Goal: Task Accomplishment & Management: Manage account settings

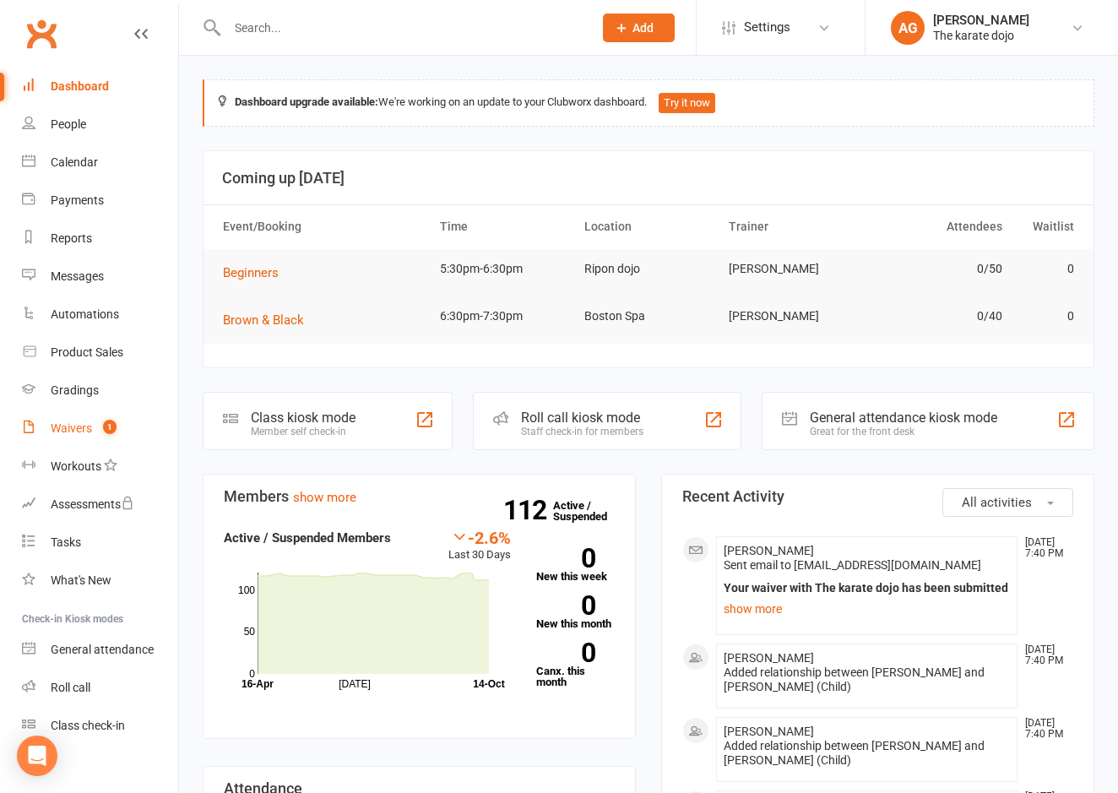
click at [66, 427] on div "Waivers" at bounding box center [71, 428] width 41 height 14
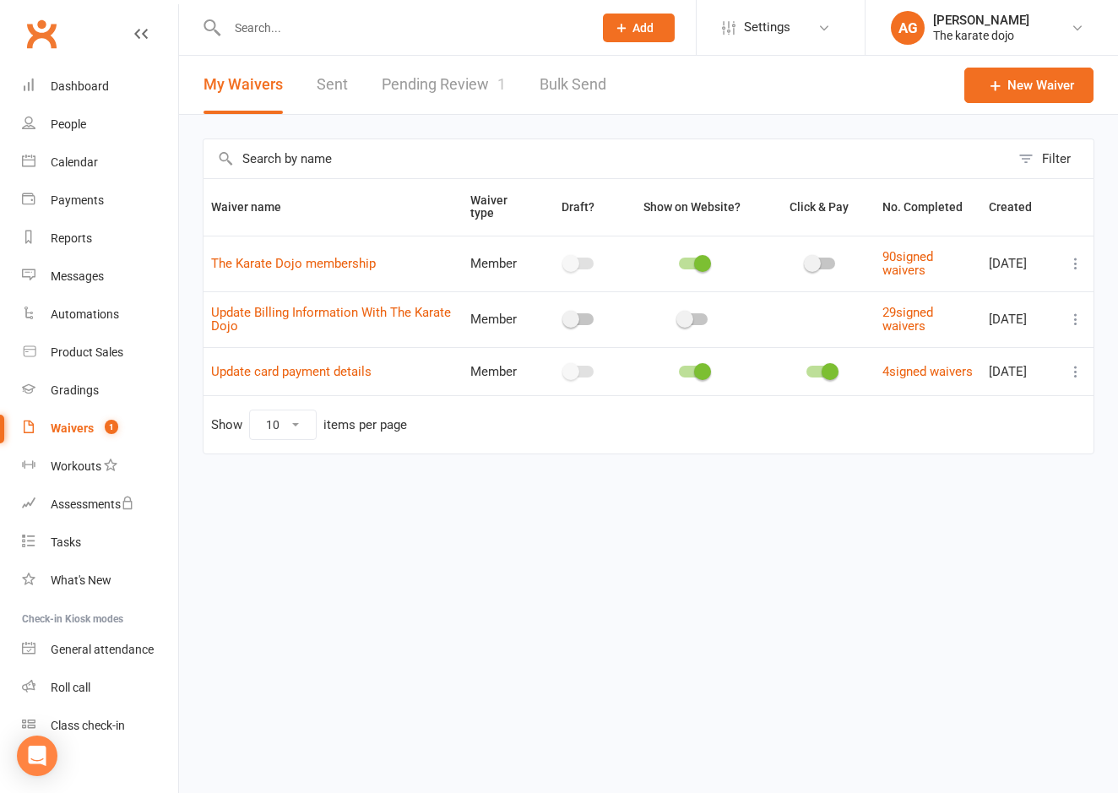
click at [467, 82] on link "Pending Review 1" at bounding box center [444, 85] width 124 height 58
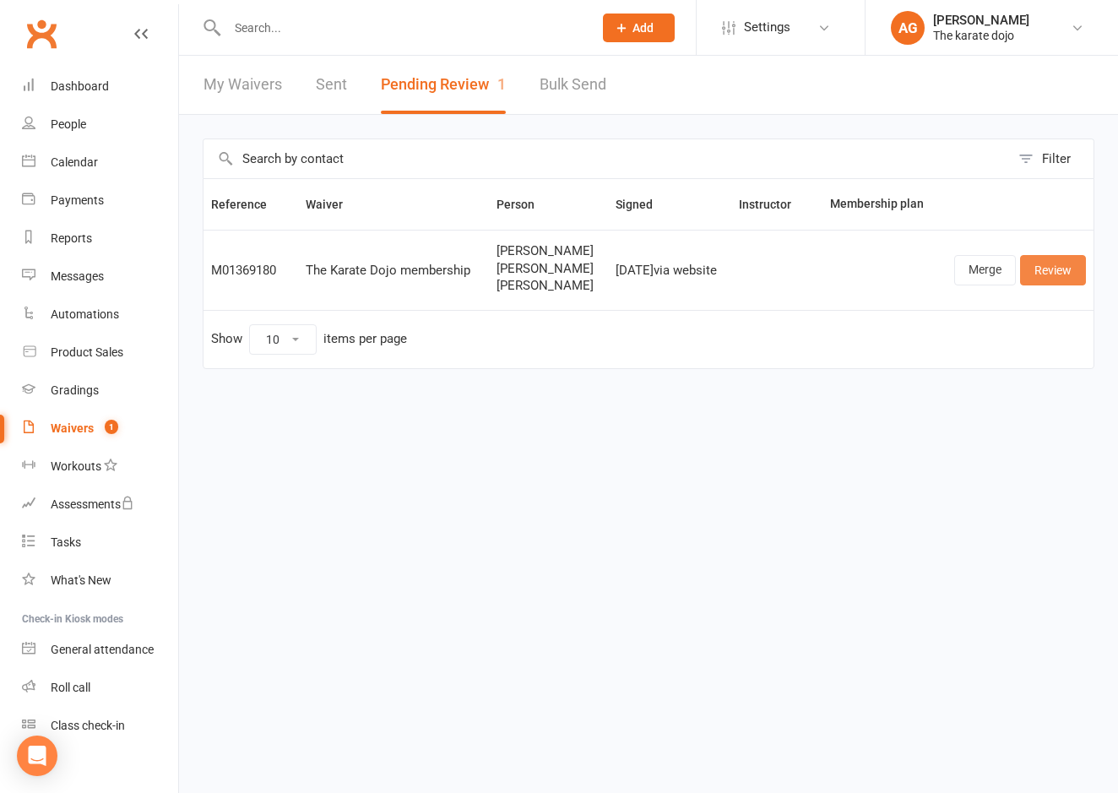
click at [1068, 272] on link "Review" at bounding box center [1053, 270] width 66 height 30
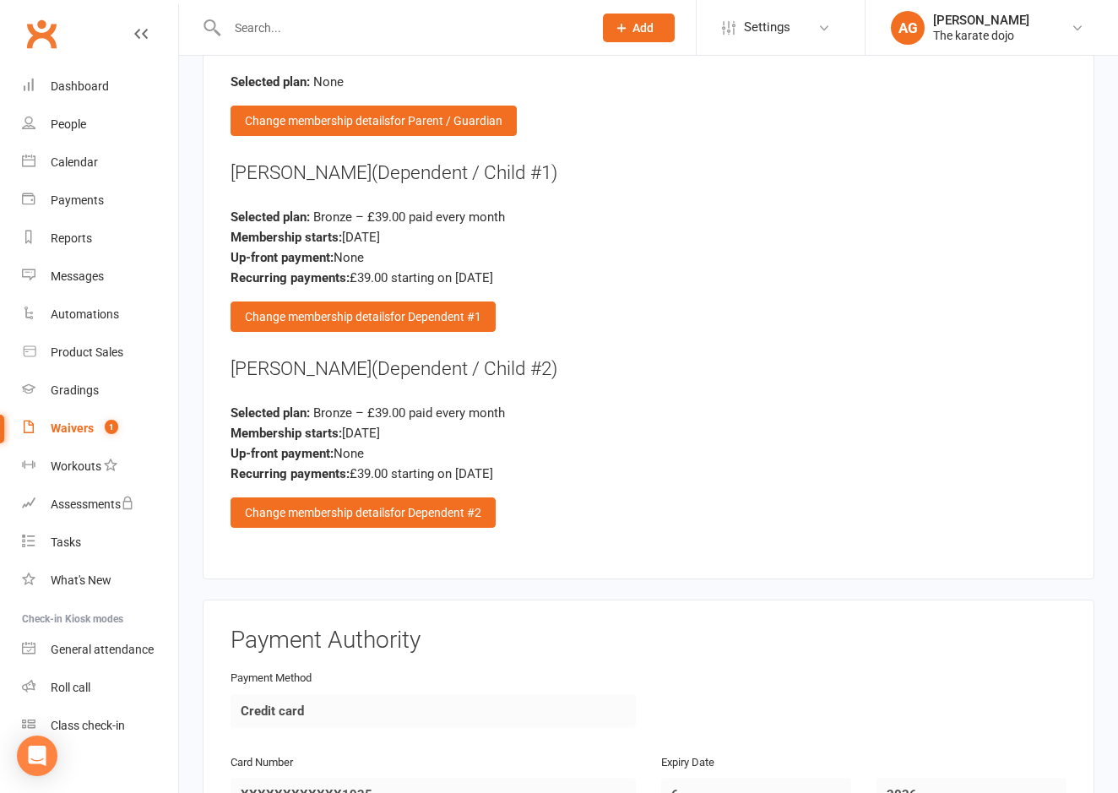
scroll to position [2066, 0]
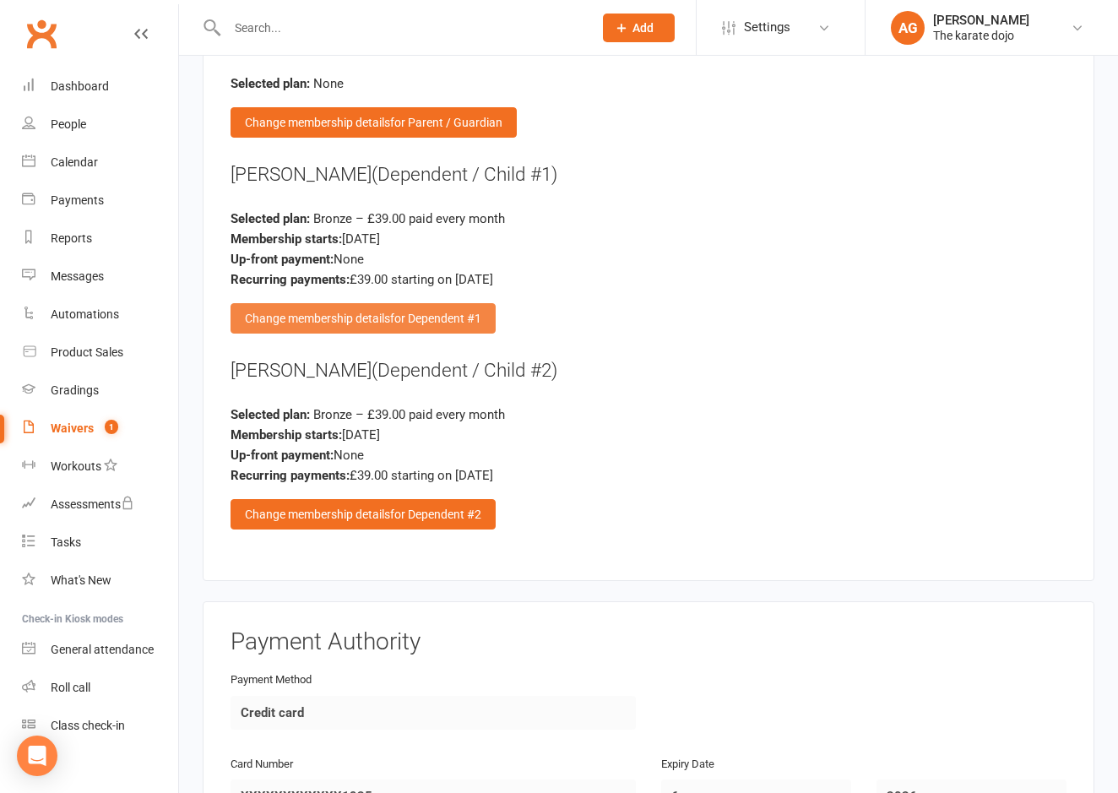
click at [348, 303] on div "Change membership details for Dependent #1" at bounding box center [363, 318] width 265 height 30
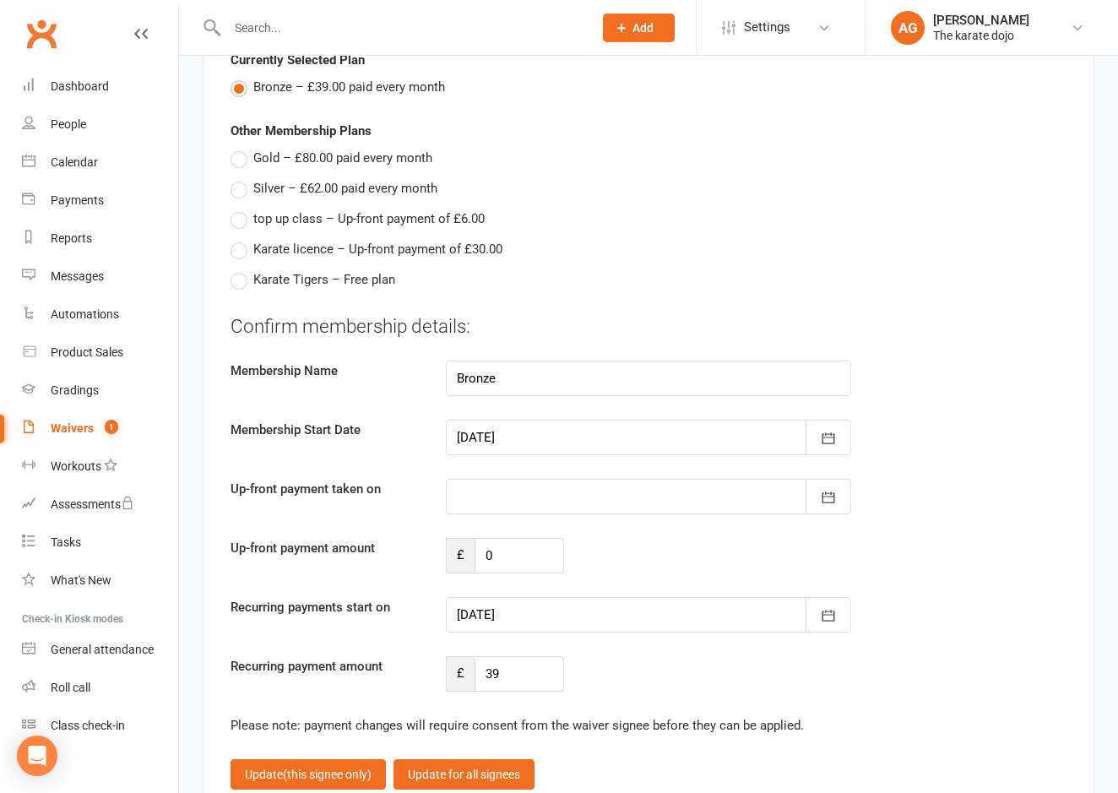
click at [503, 487] on div at bounding box center [648, 496] width 405 height 35
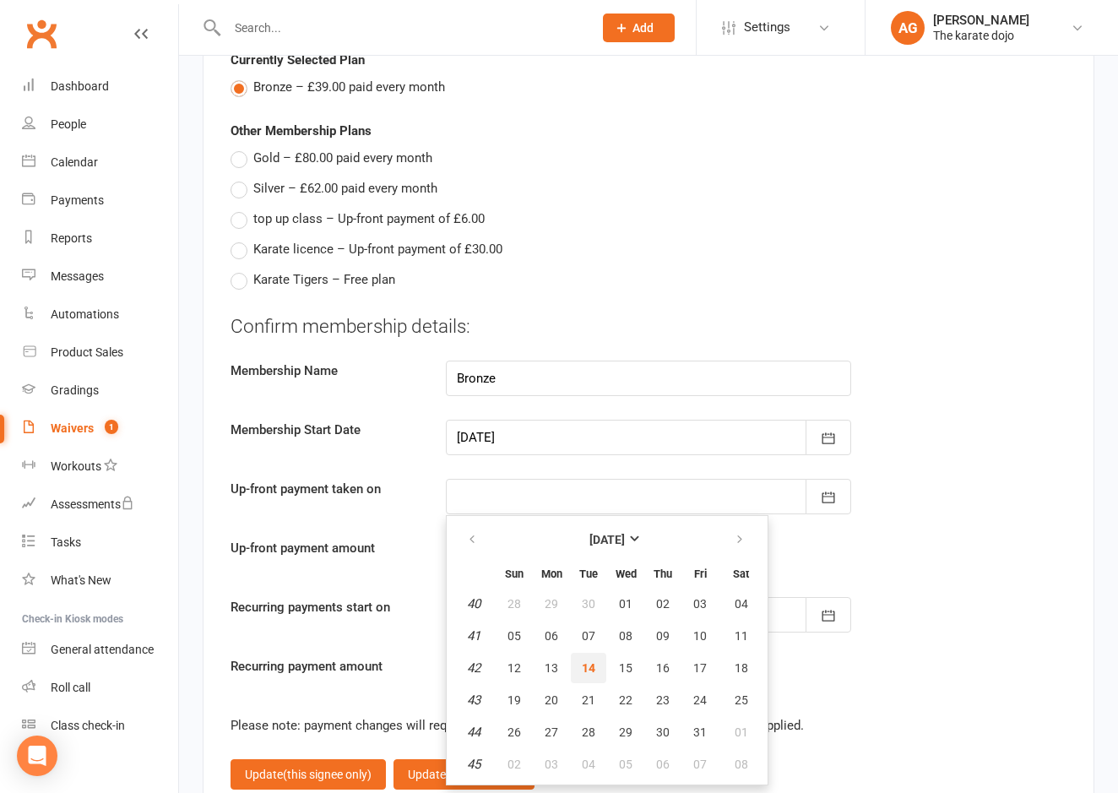
click at [590, 661] on span "14" at bounding box center [589, 668] width 14 height 14
type input "[DATE]"
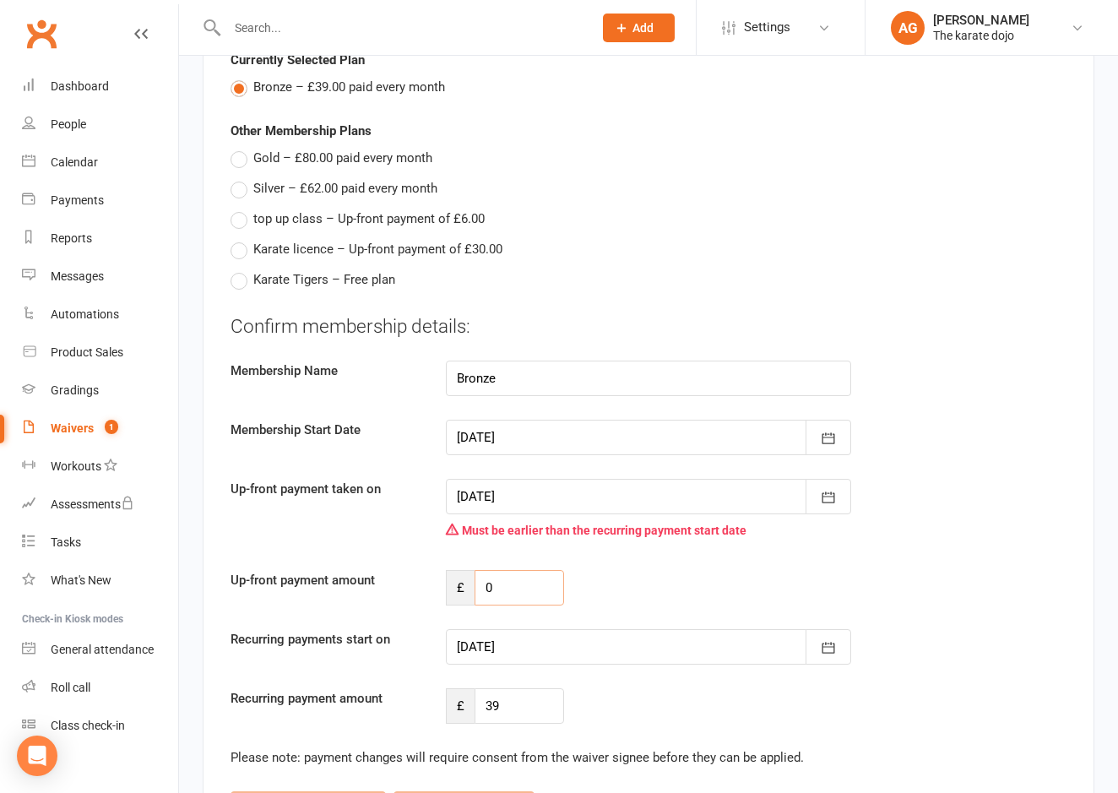
click at [506, 576] on input "0" at bounding box center [520, 587] width 90 height 35
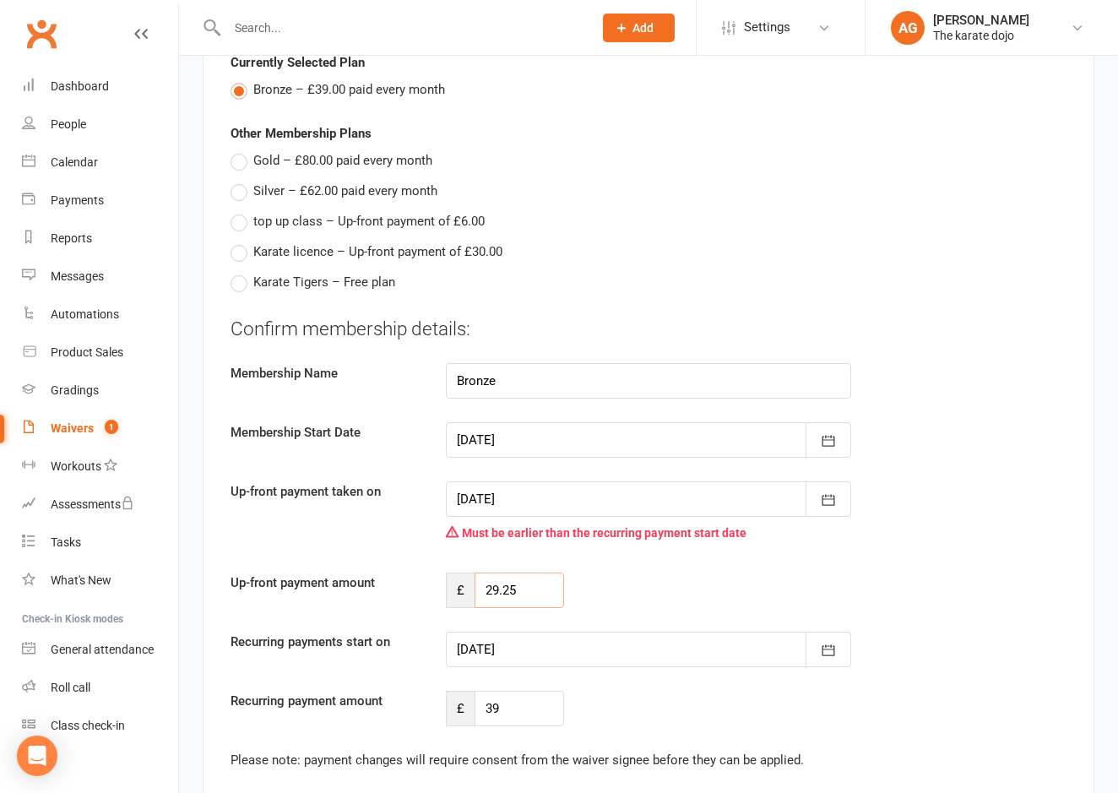
scroll to position [2063, 0]
type input "29.25"
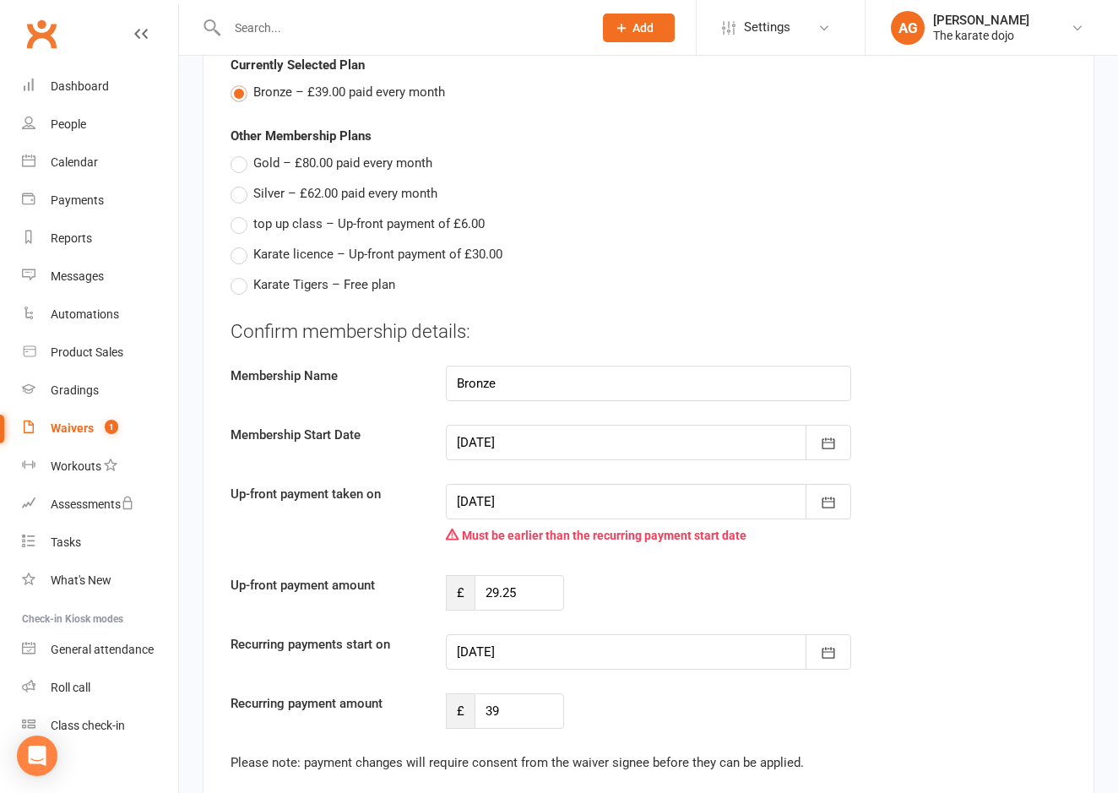
click at [621, 638] on div at bounding box center [648, 651] width 405 height 35
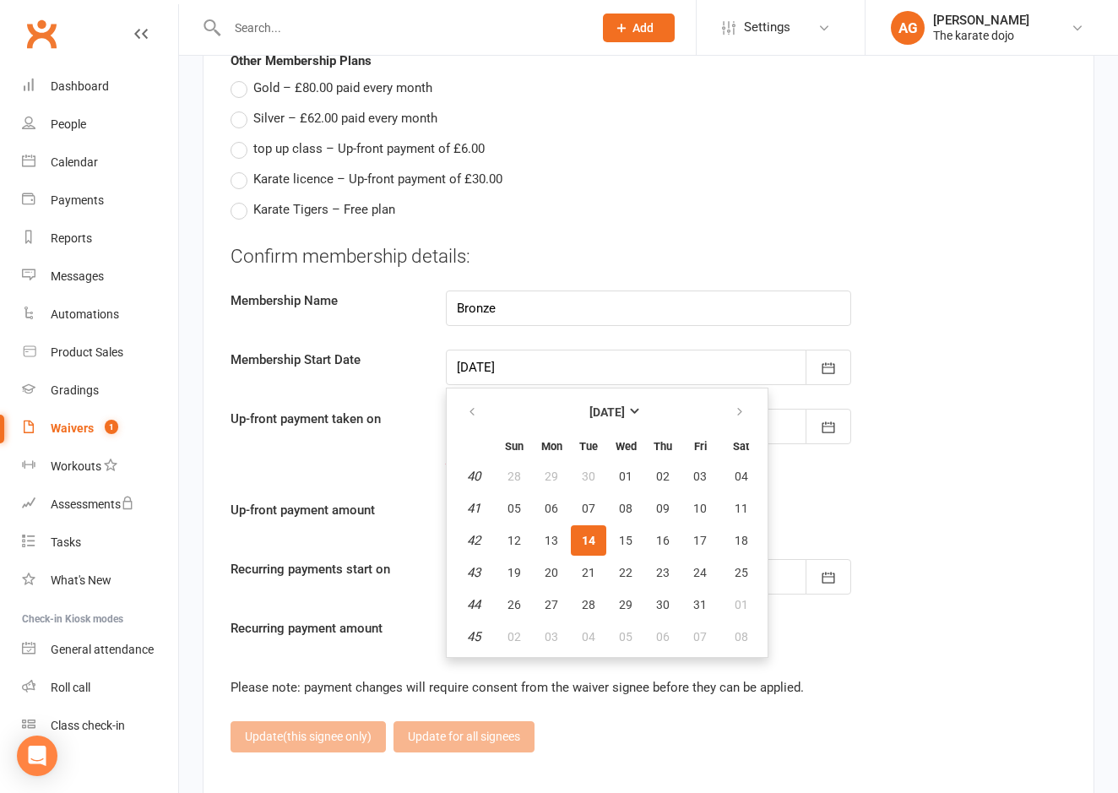
scroll to position [2142, 0]
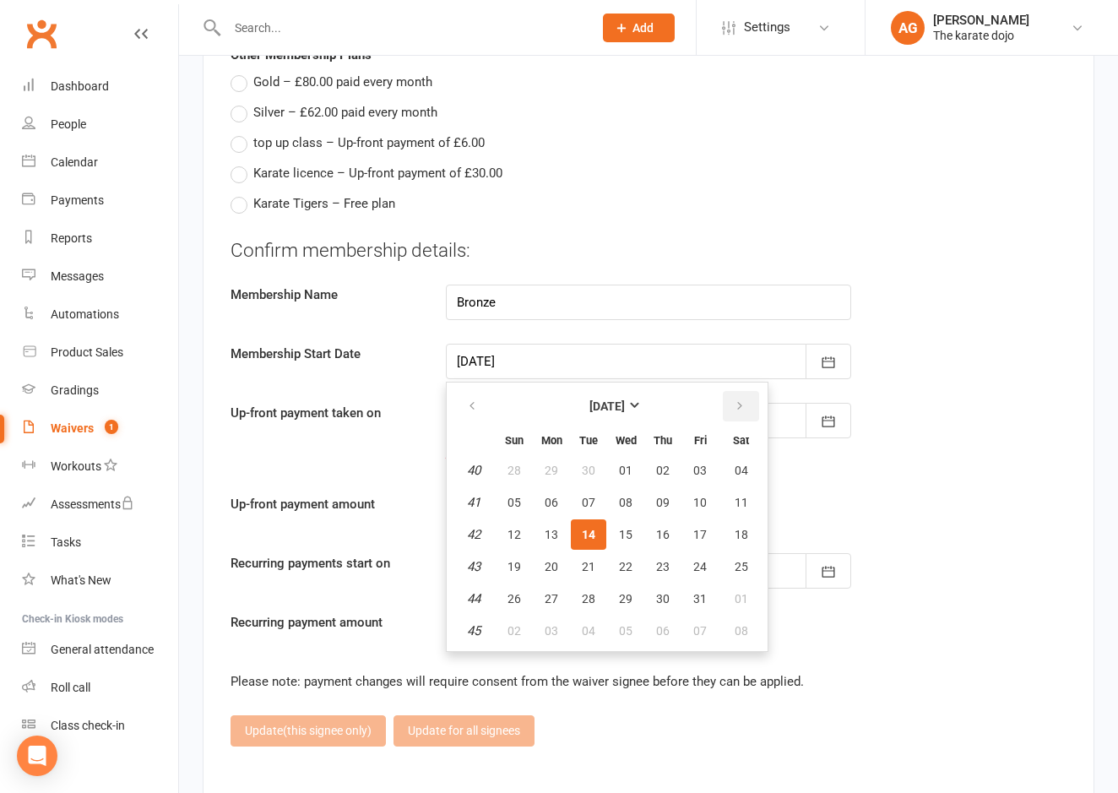
click at [731, 393] on button "button" at bounding box center [741, 406] width 36 height 30
drag, startPoint x: 746, startPoint y: 461, endPoint x: 710, endPoint y: 481, distance: 40.4
click at [745, 464] on span "01" at bounding box center [742, 471] width 14 height 14
type input "[DATE]"
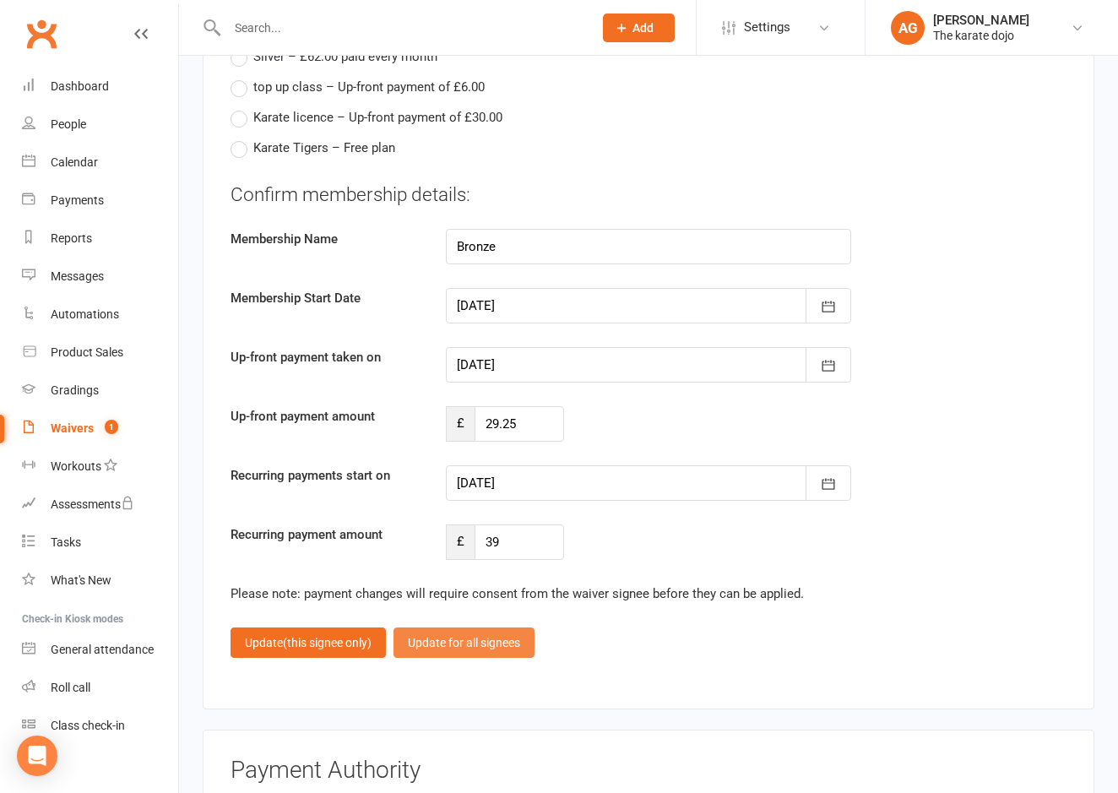
scroll to position [2198, 1]
click at [481, 628] on button "Update for all signees" at bounding box center [464, 643] width 141 height 30
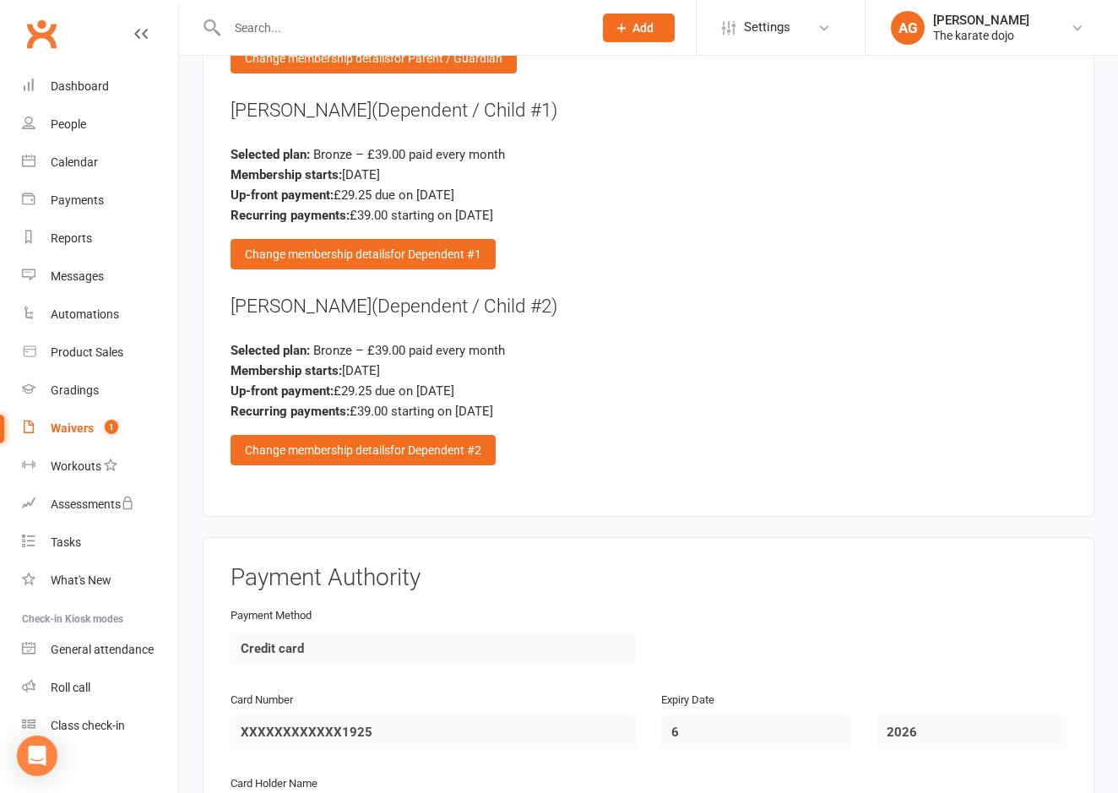
scroll to position [2191, 0]
click at [434, 443] on span "for Dependent #2" at bounding box center [435, 450] width 91 height 14
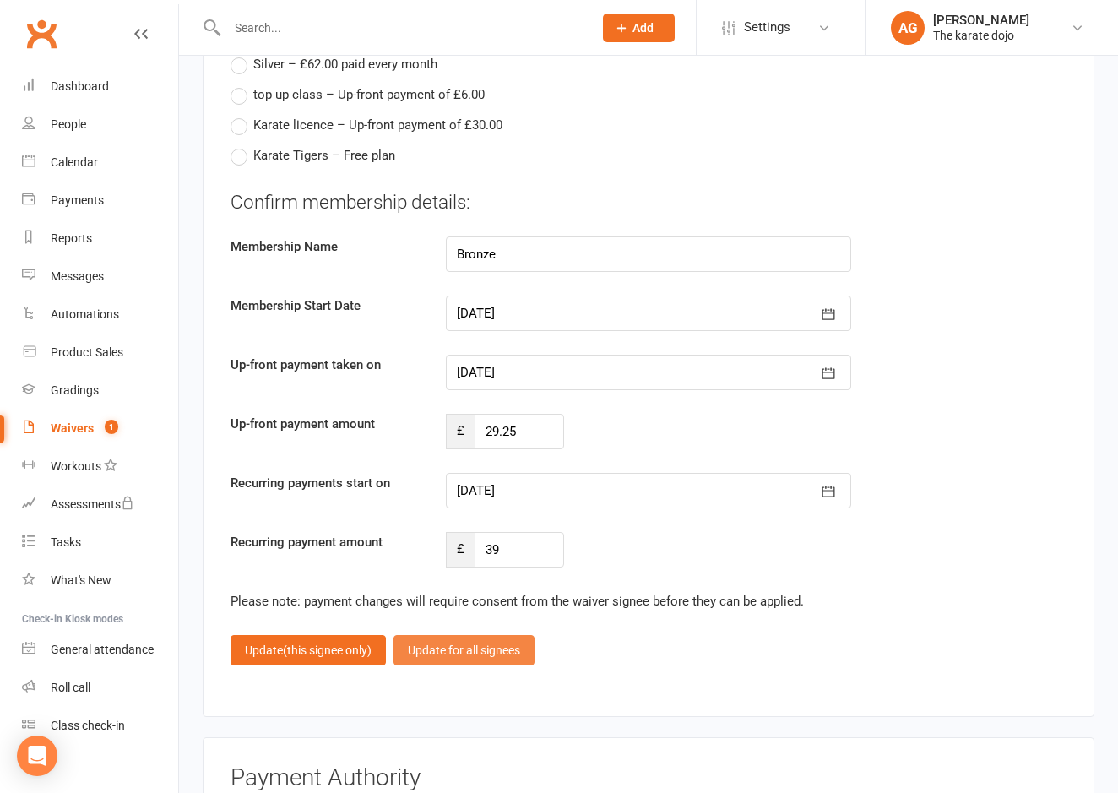
scroll to position [2190, 1]
click at [478, 638] on button "Update for all signees" at bounding box center [464, 650] width 141 height 30
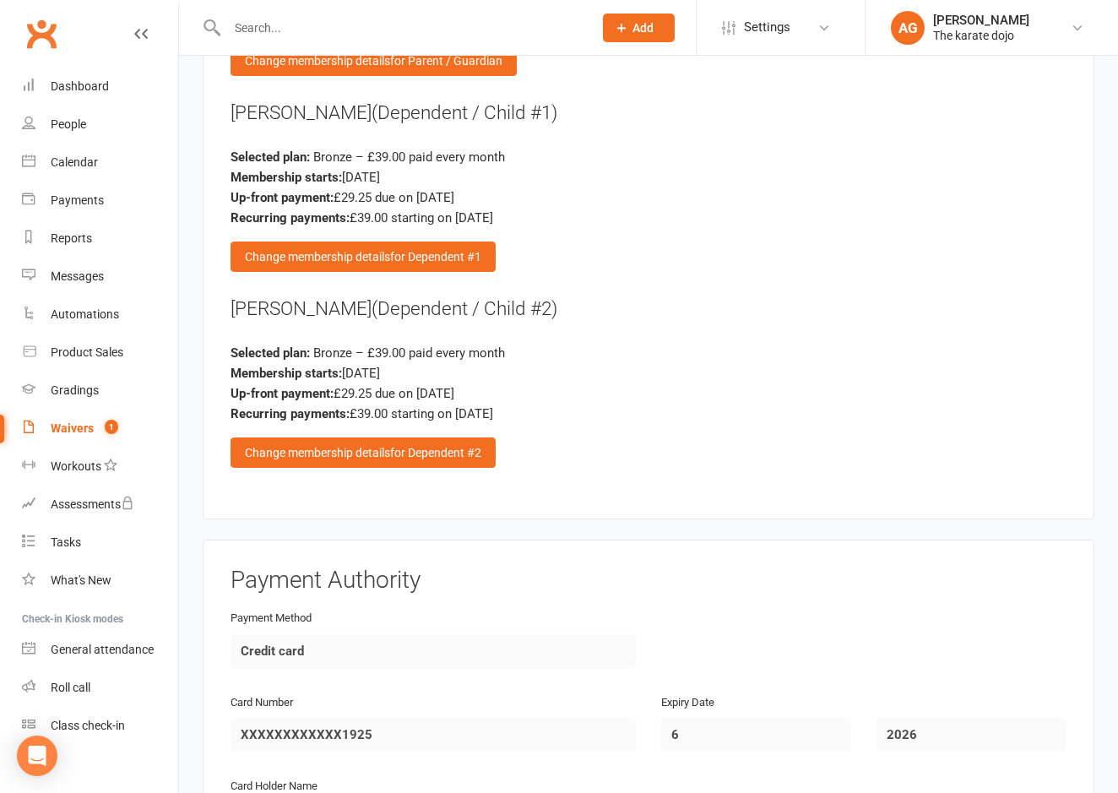
scroll to position [2186, 0]
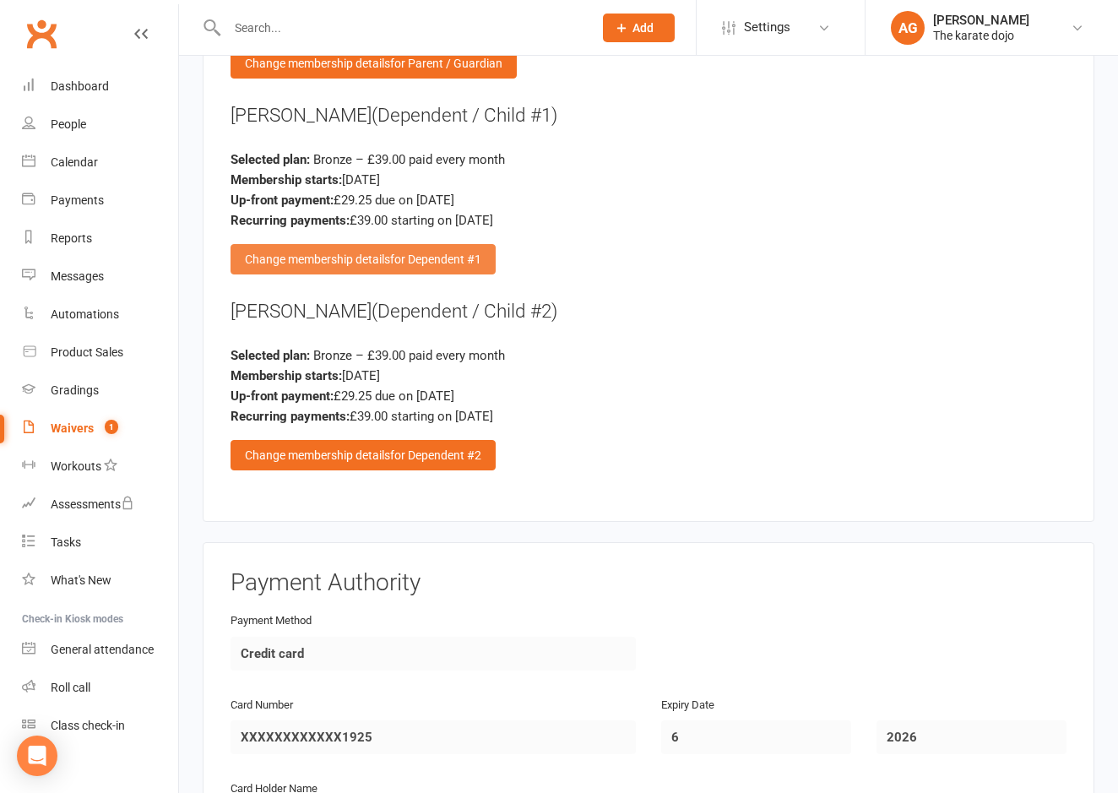
click at [407, 244] on div "Change membership details for Dependent #1" at bounding box center [363, 259] width 265 height 30
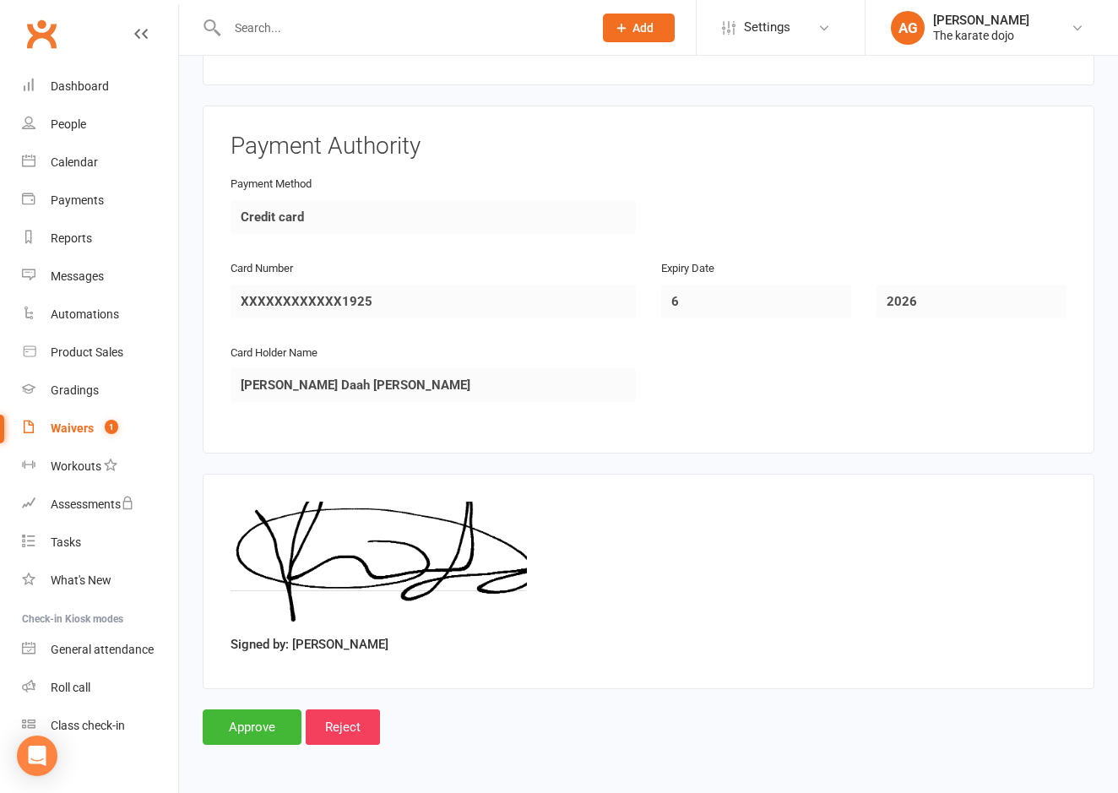
scroll to position [2821, 0]
click at [254, 710] on input "Approve" at bounding box center [252, 727] width 99 height 35
click at [234, 712] on input "Approve" at bounding box center [252, 727] width 99 height 35
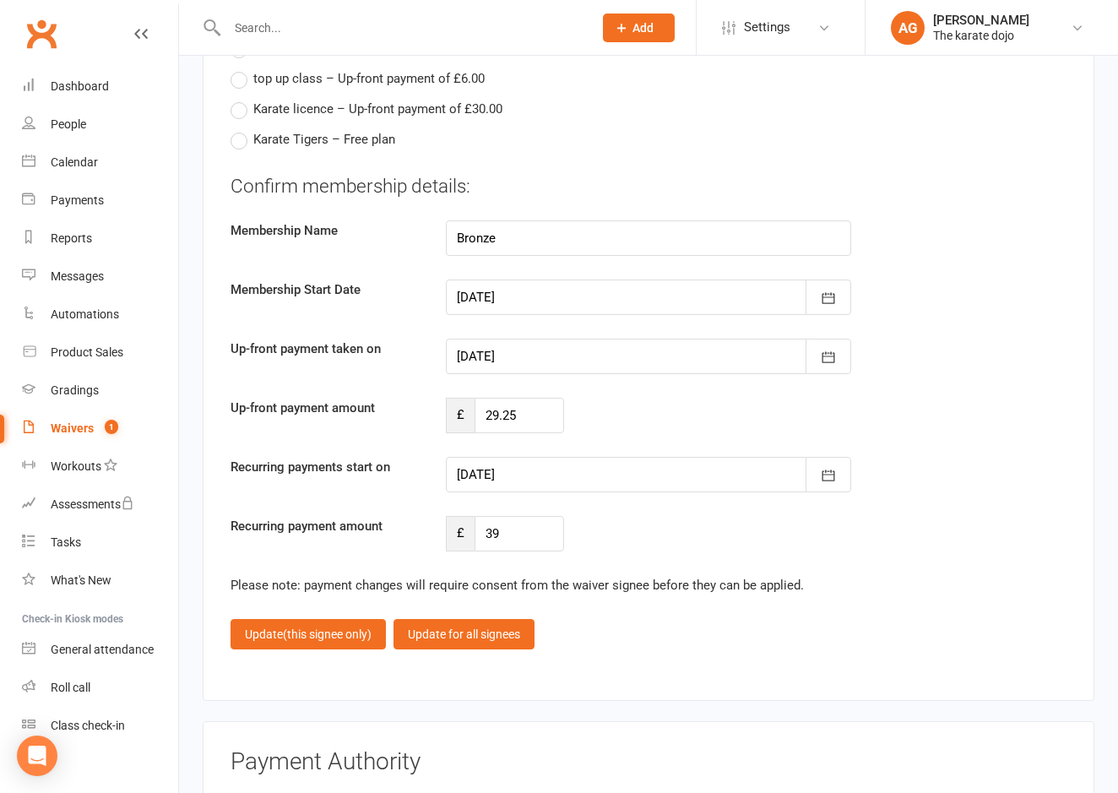
scroll to position [2155, 0]
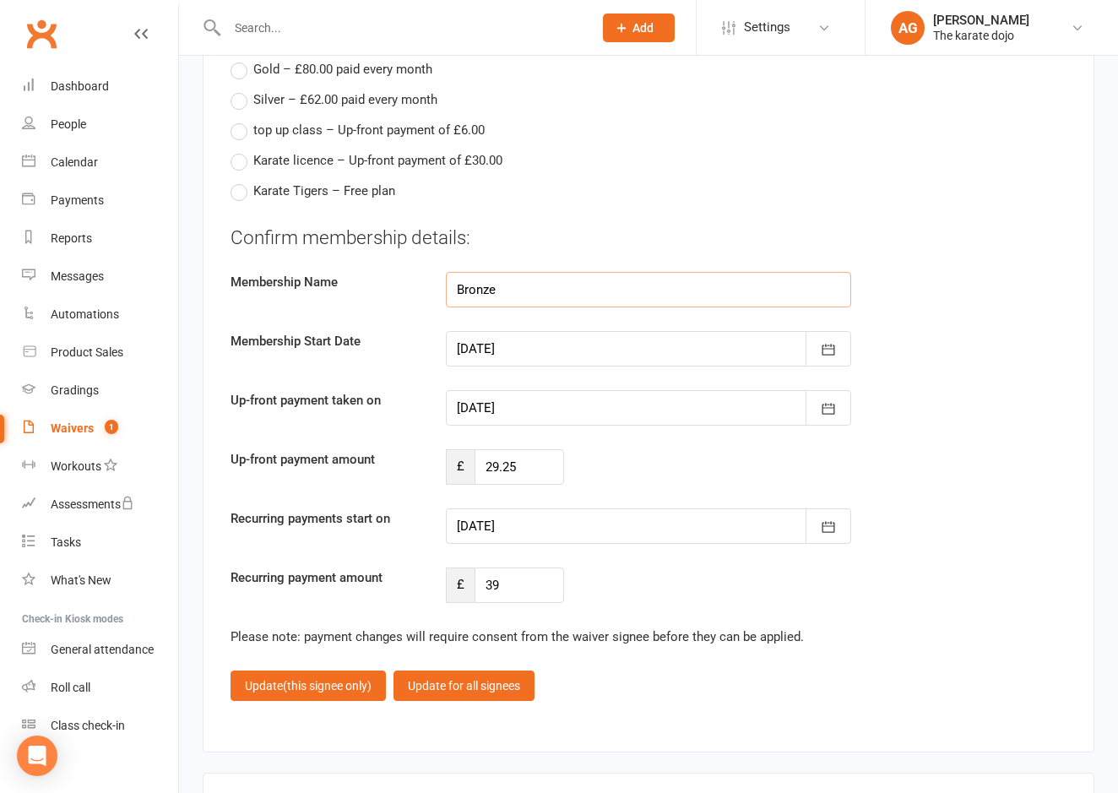
click at [835, 280] on input "Bronze" at bounding box center [648, 289] width 405 height 35
click at [541, 283] on input "Bronze" at bounding box center [648, 289] width 405 height 35
click at [585, 205] on fieldset "Currently Selected Plan Bronze – £39.00 paid every month Other Membership Plans…" at bounding box center [649, 330] width 836 height 787
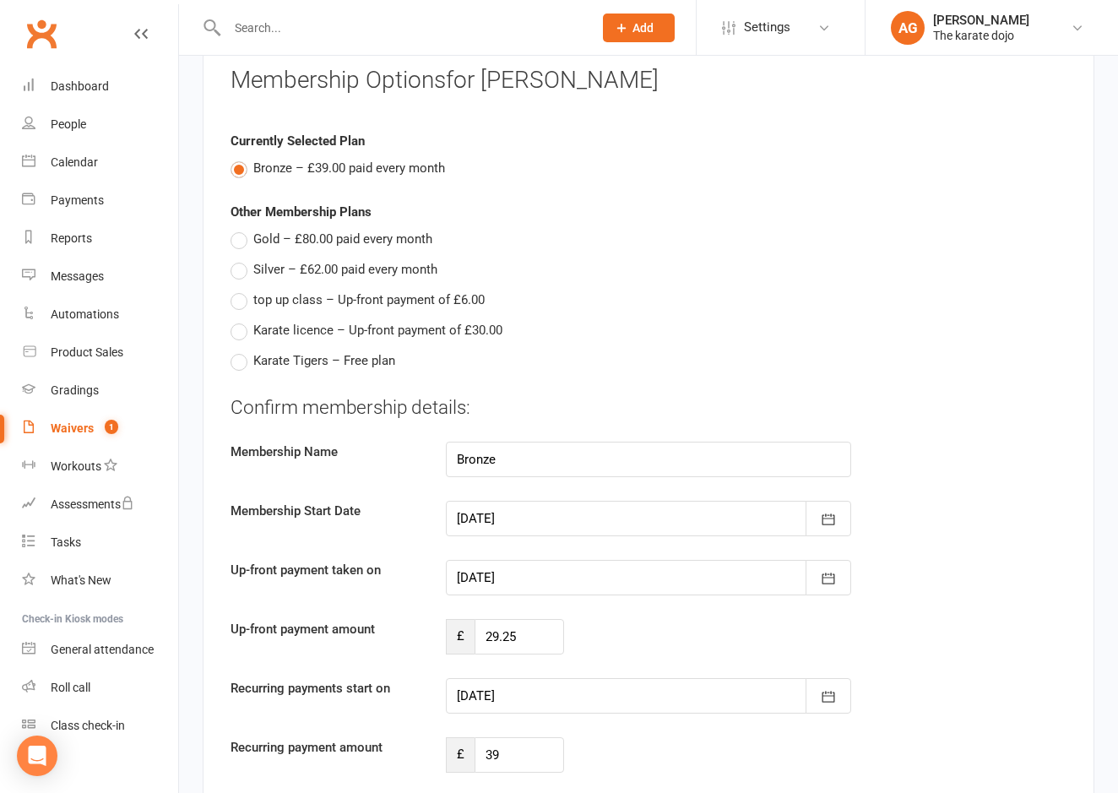
scroll to position [1984, 0]
click at [234, 230] on label "Gold – £80.00 paid every month" at bounding box center [332, 240] width 202 height 20
click at [234, 230] on input "Gold – £80.00 paid every month" at bounding box center [236, 230] width 11 height 0
type input "Gold"
type input "0"
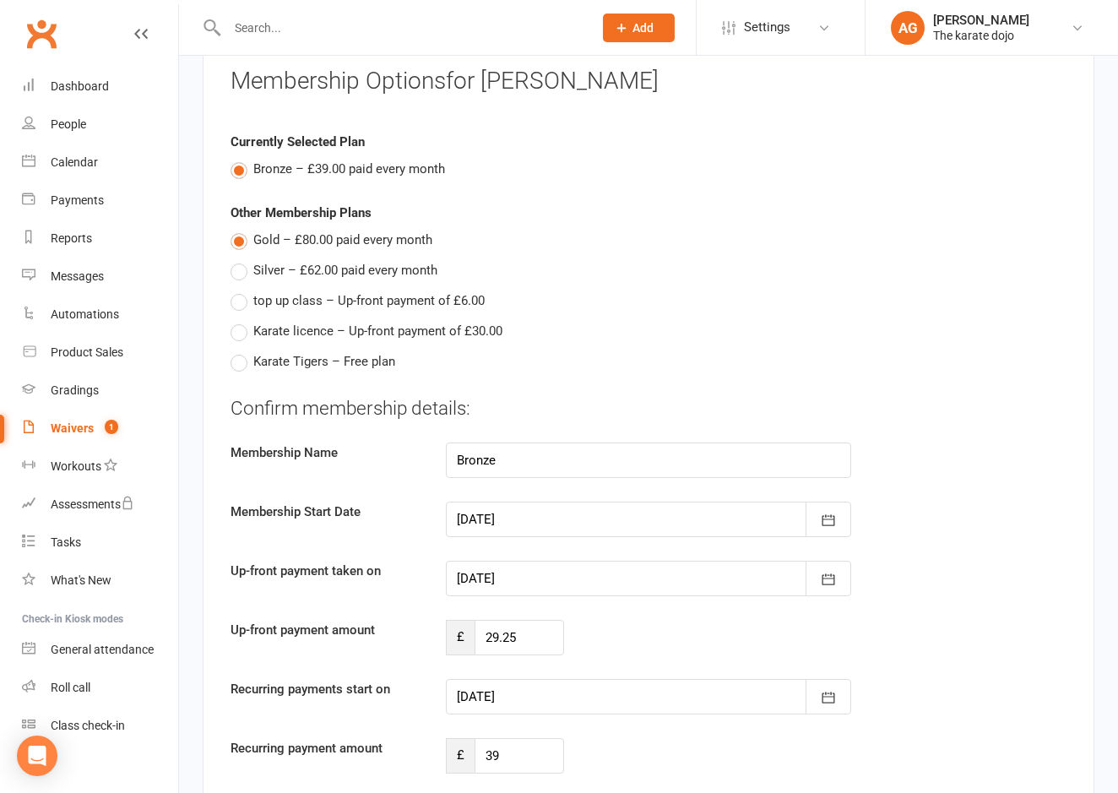
type input "80"
type input "[DATE]"
drag, startPoint x: 242, startPoint y: 157, endPoint x: 253, endPoint y: 166, distance: 13.9
click at [242, 159] on label "Bronze – £39.00 paid every month" at bounding box center [338, 169] width 215 height 20
click at [242, 159] on input "Bronze – £39.00 paid every month" at bounding box center [236, 159] width 11 height 0
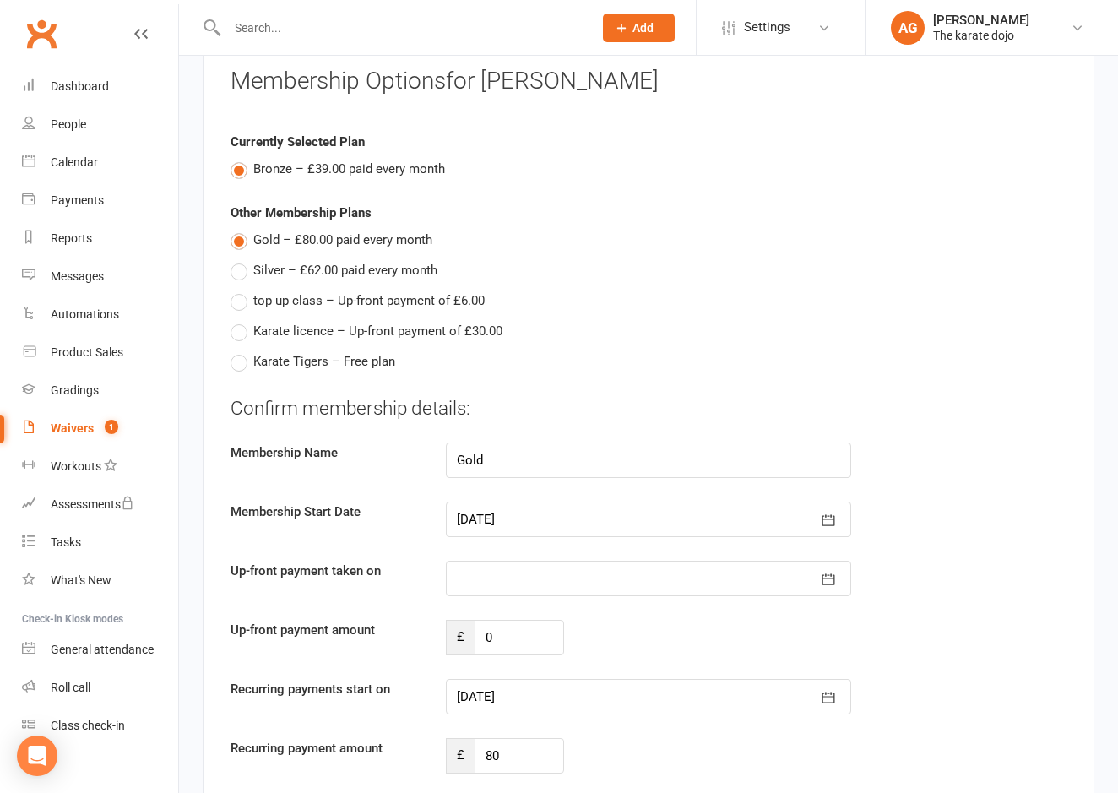
type input "Bronze"
type input "0"
type input "39"
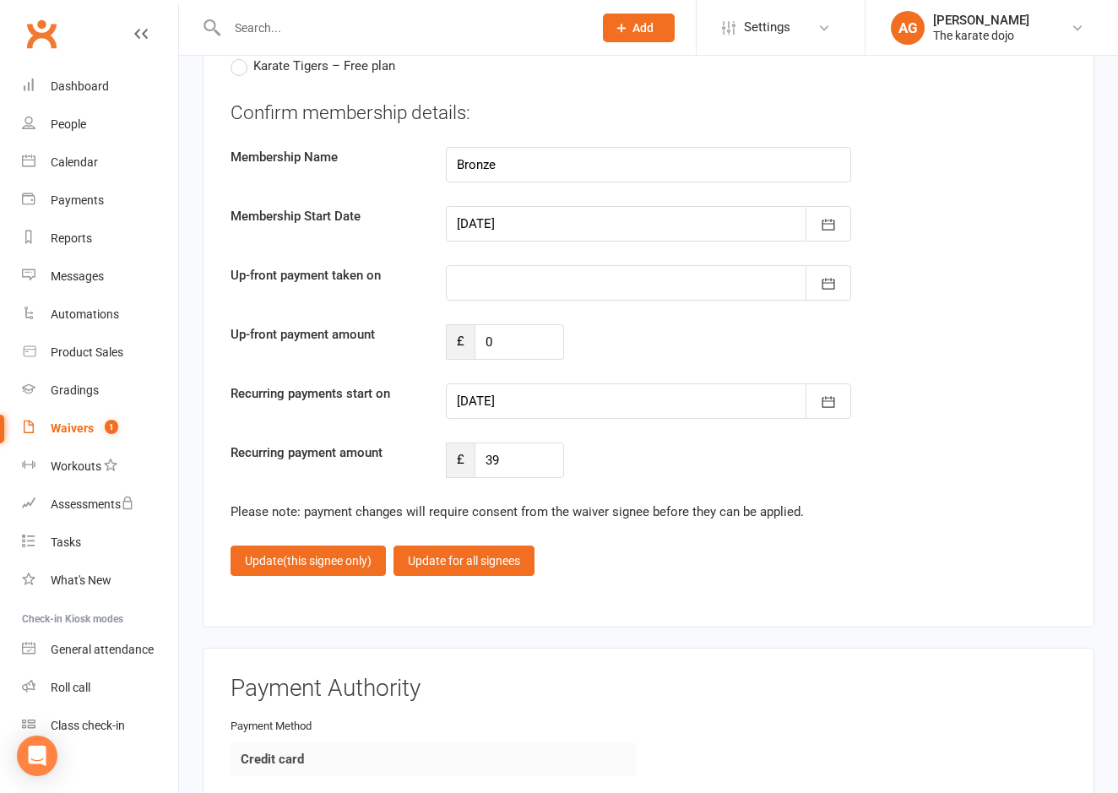
scroll to position [2278, 0]
click at [499, 267] on div at bounding box center [648, 284] width 405 height 35
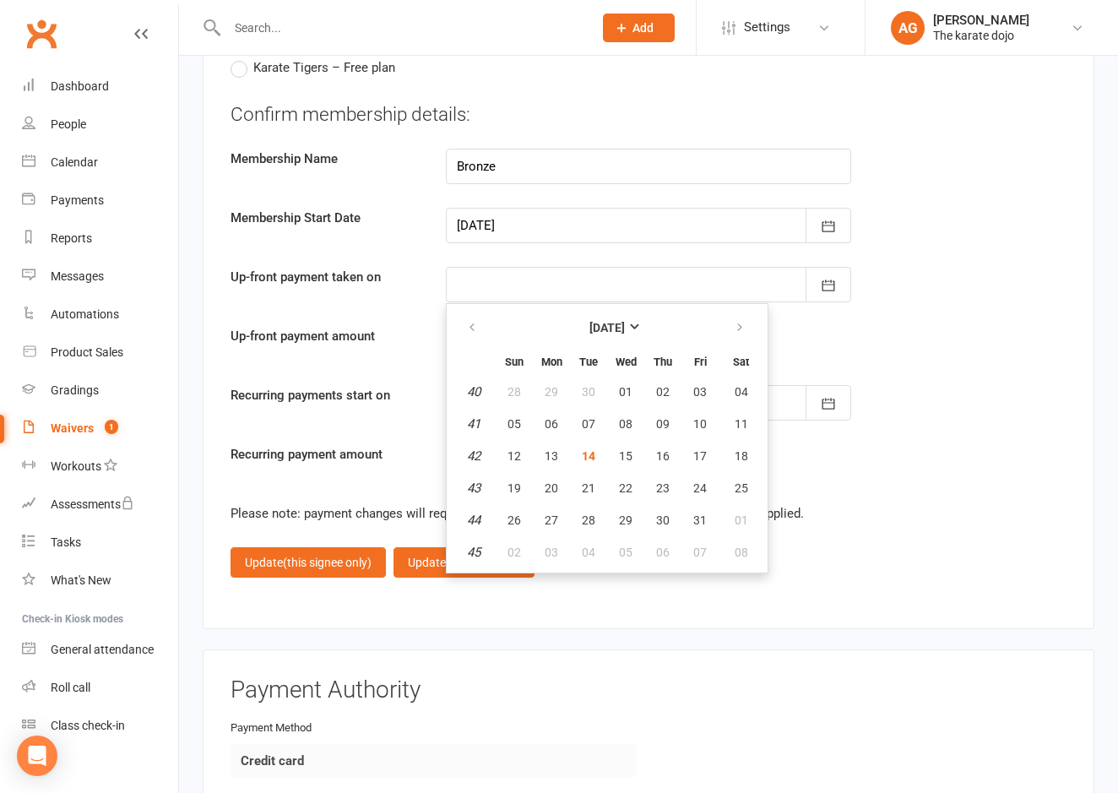
scroll to position [2280, 0]
click at [591, 448] on span "14" at bounding box center [589, 455] width 14 height 14
type input "[DATE]"
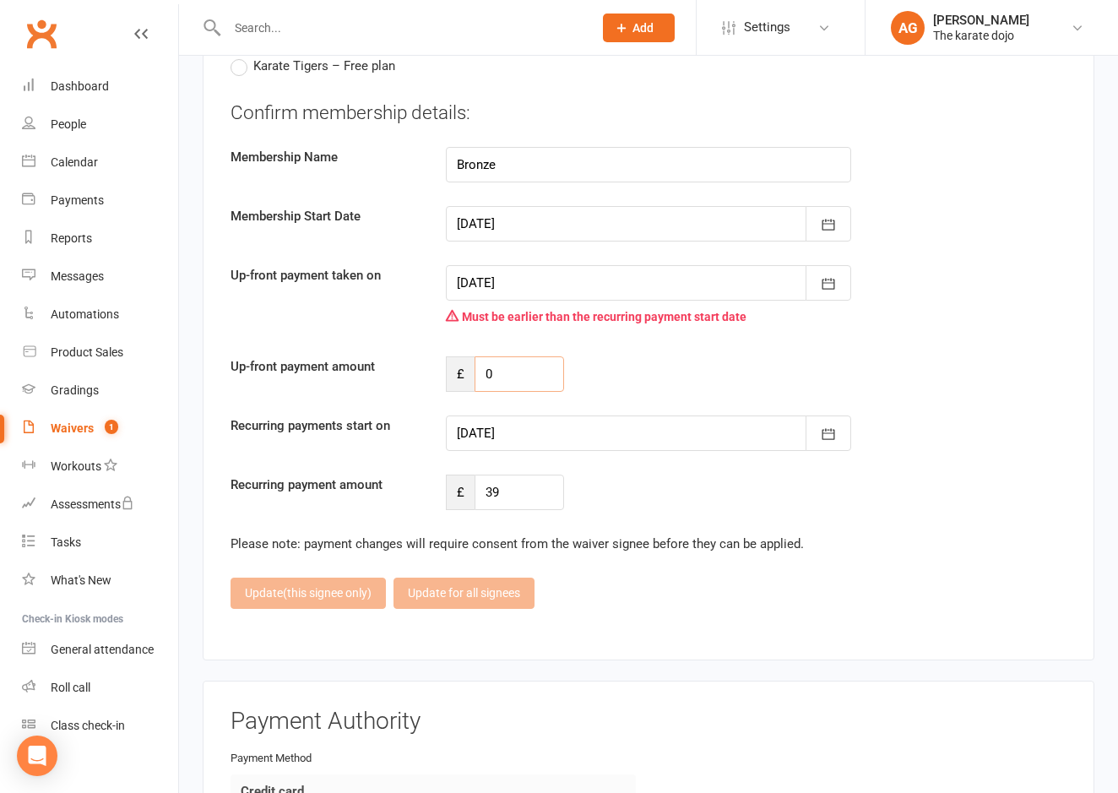
drag, startPoint x: 513, startPoint y: 362, endPoint x: 568, endPoint y: 328, distance: 65.2
click at [516, 360] on input "0" at bounding box center [520, 373] width 90 height 35
type input "29.75"
click at [588, 423] on div at bounding box center [648, 433] width 405 height 35
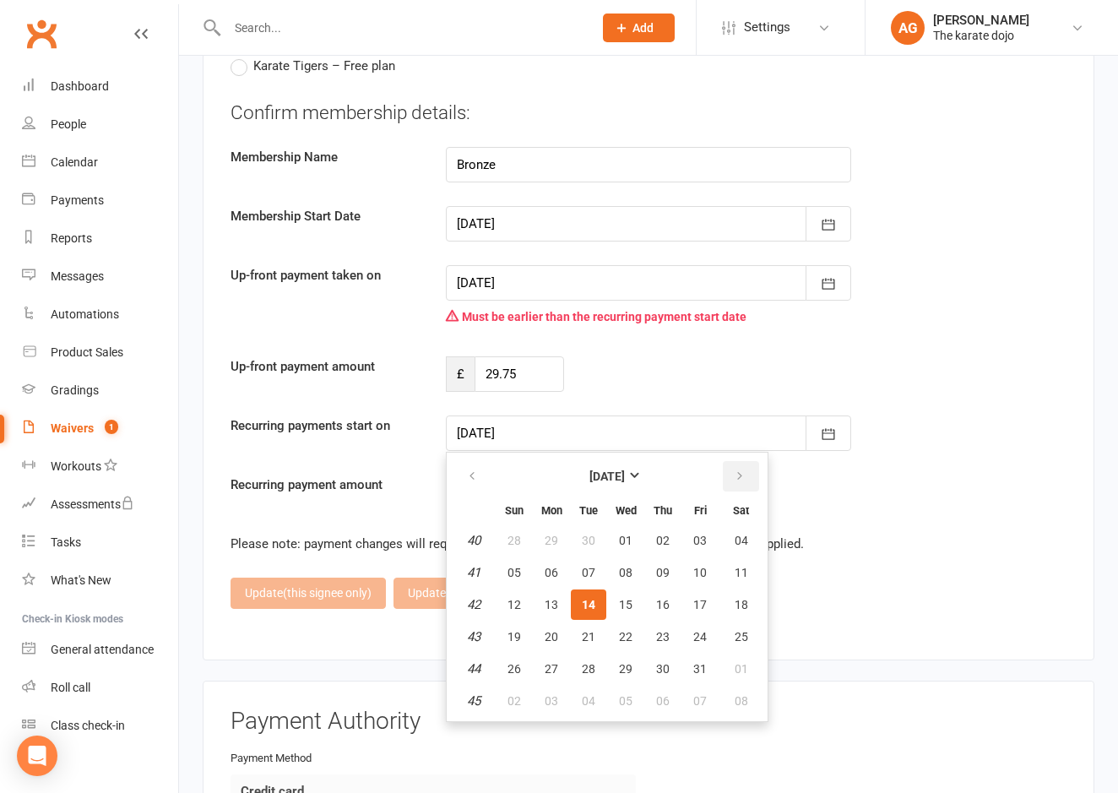
click at [738, 470] on icon "button" at bounding box center [740, 477] width 12 height 14
click at [735, 534] on span "01" at bounding box center [742, 541] width 14 height 14
type input "[DATE]"
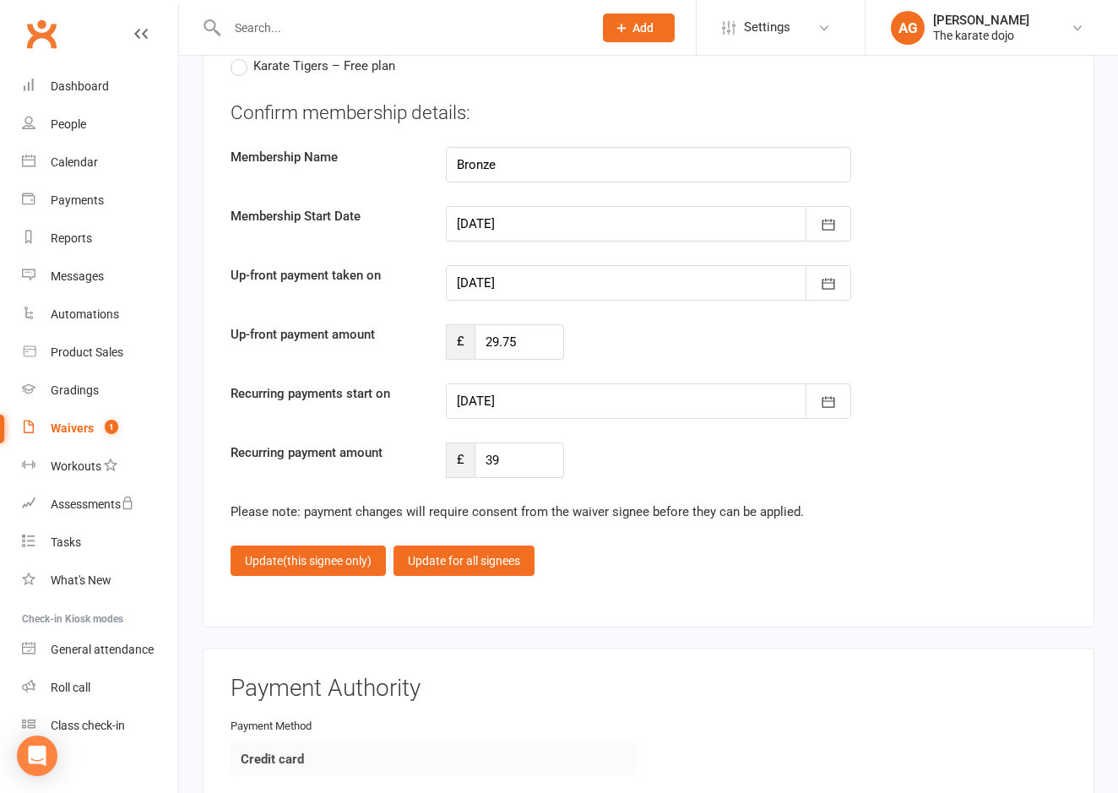
click at [443, 554] on button "Update for all signees" at bounding box center [464, 561] width 141 height 30
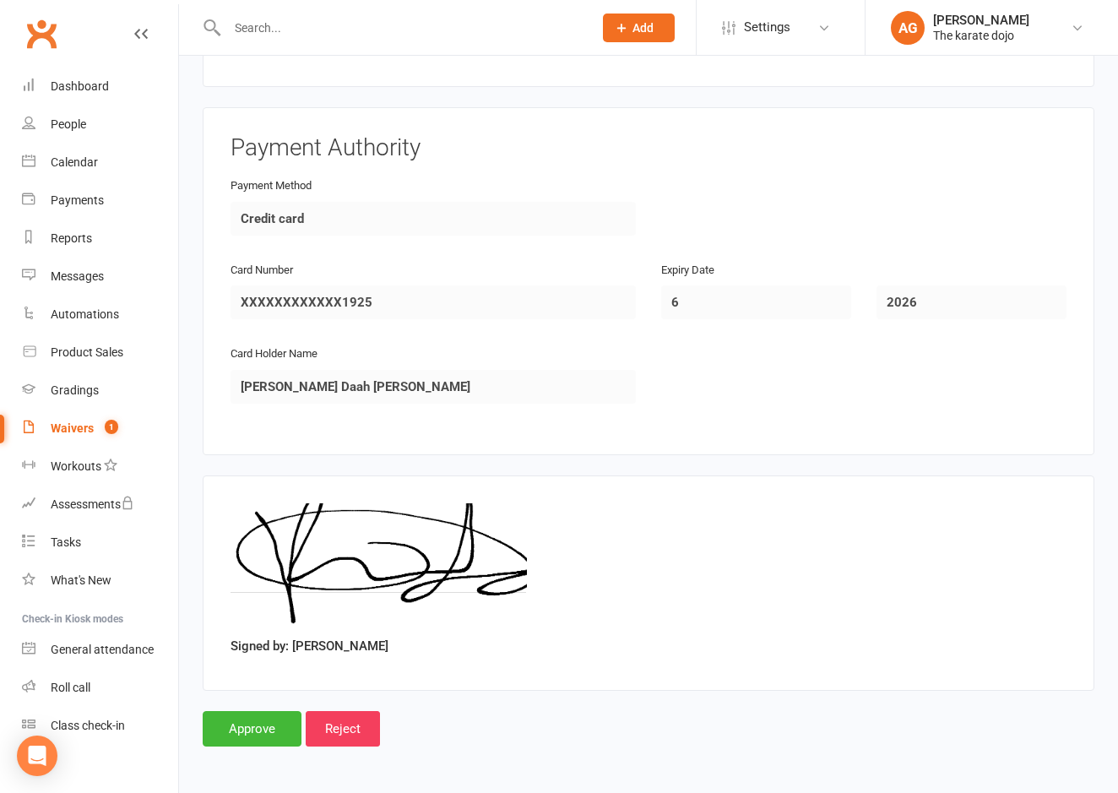
scroll to position [2620, 0]
click at [277, 712] on input "Approve" at bounding box center [252, 729] width 99 height 35
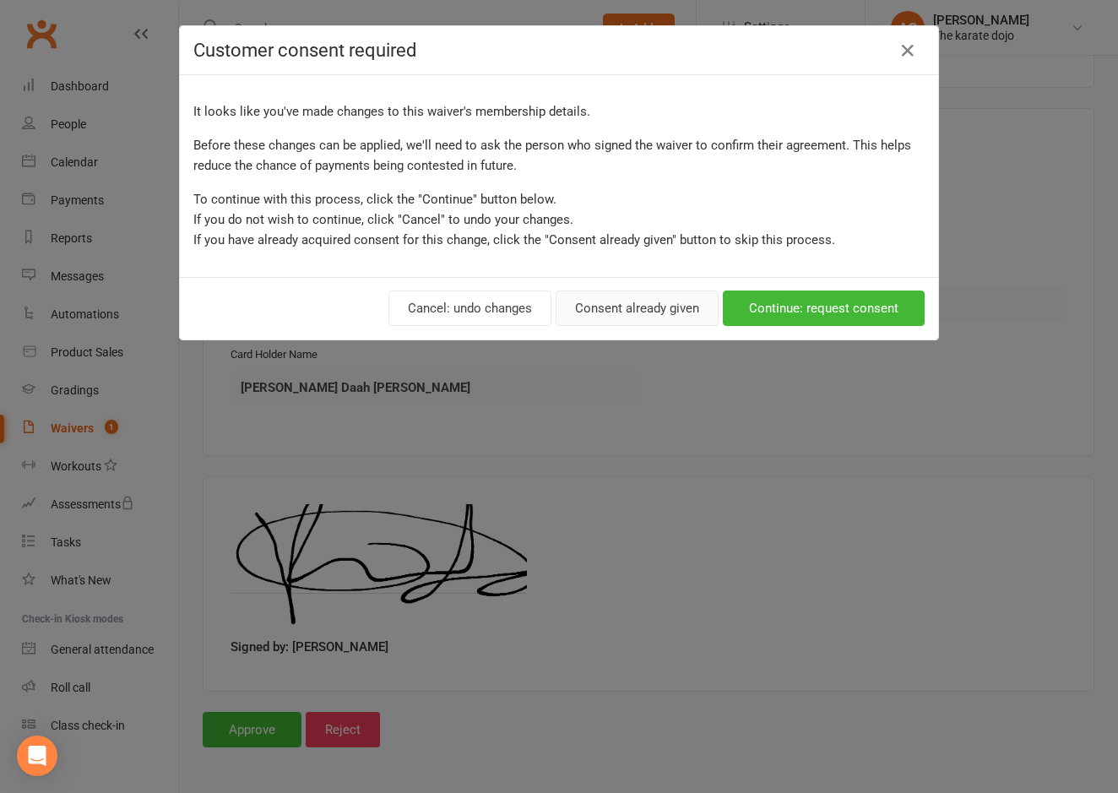
click at [654, 313] on button "Consent already given" at bounding box center [637, 308] width 163 height 35
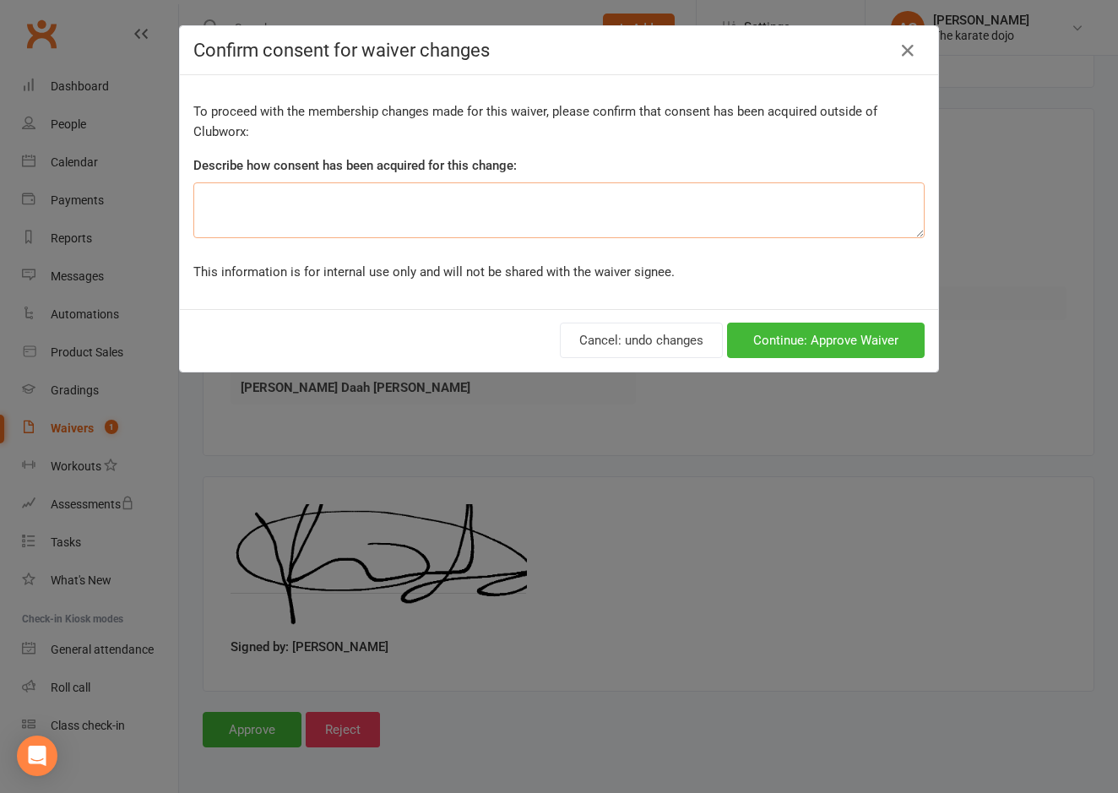
drag, startPoint x: 469, startPoint y: 198, endPoint x: 877, endPoint y: 195, distance: 408.0
click at [470, 198] on textarea at bounding box center [558, 210] width 731 height 56
type textarea "verbal"
click at [832, 347] on button "Continue: Approve Waiver" at bounding box center [826, 340] width 198 height 35
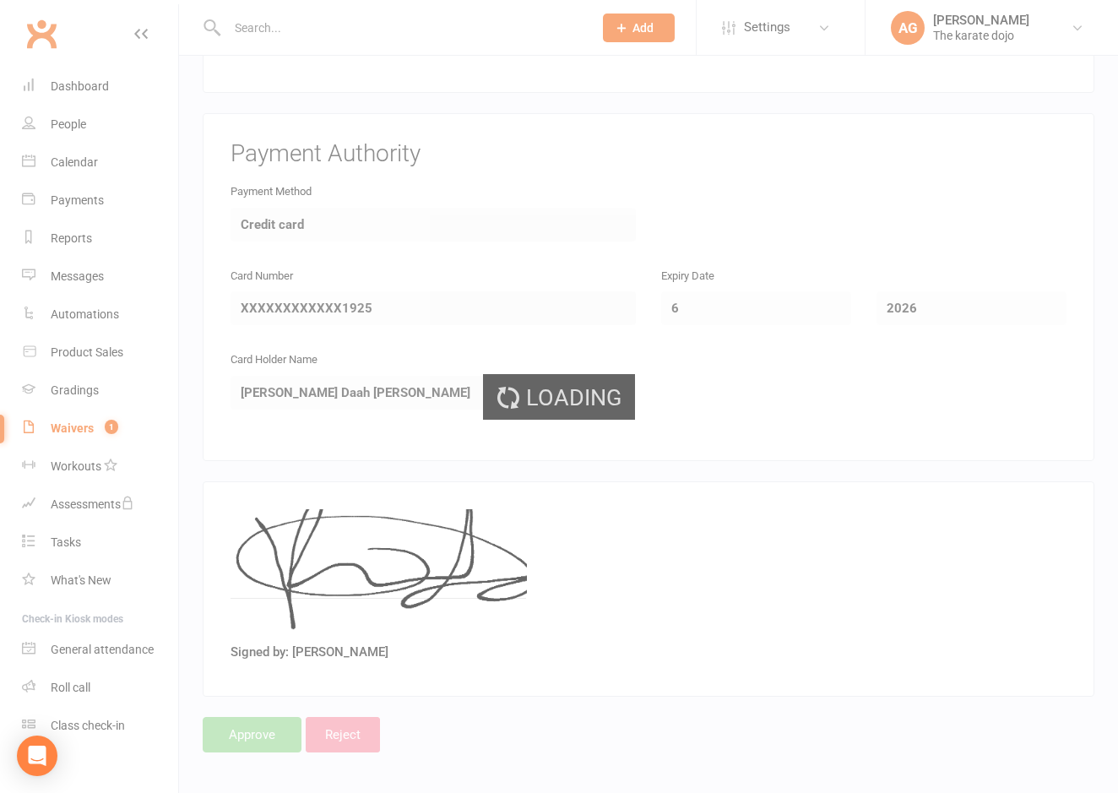
scroll to position [2611, 0]
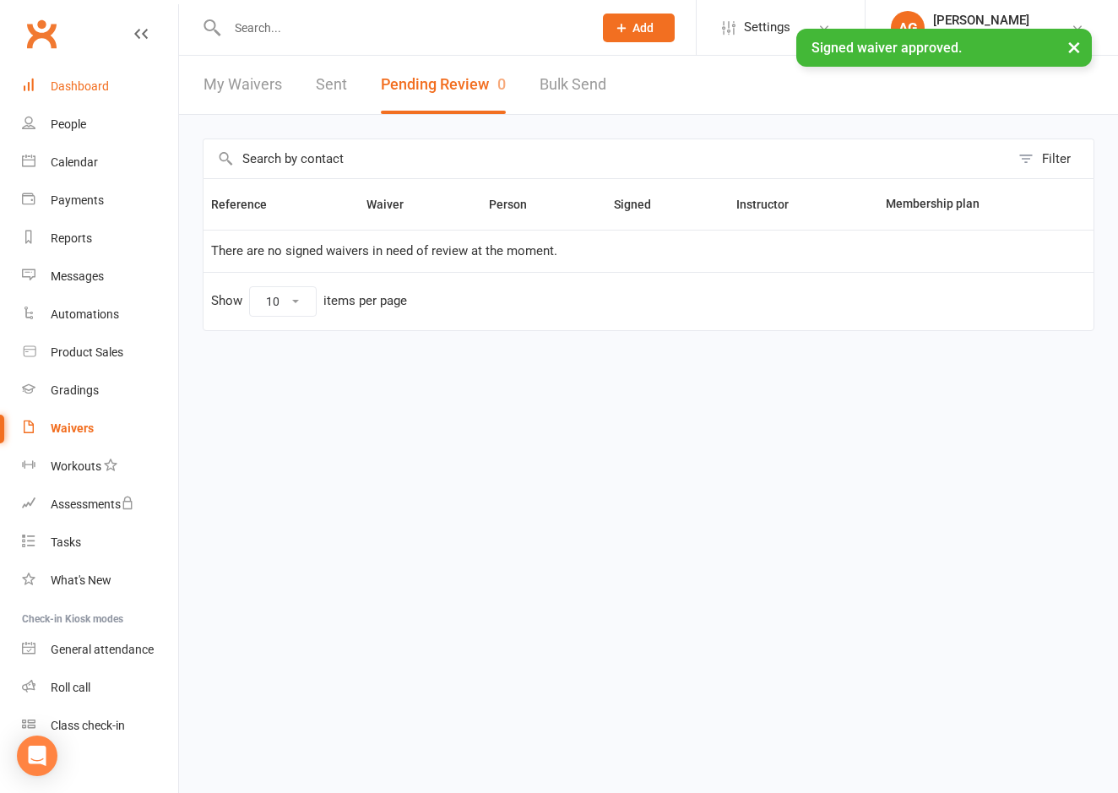
scroll to position [0, 7]
drag, startPoint x: 60, startPoint y: 84, endPoint x: 68, endPoint y: 86, distance: 8.8
click at [60, 84] on div "Dashboard" at bounding box center [80, 86] width 58 height 14
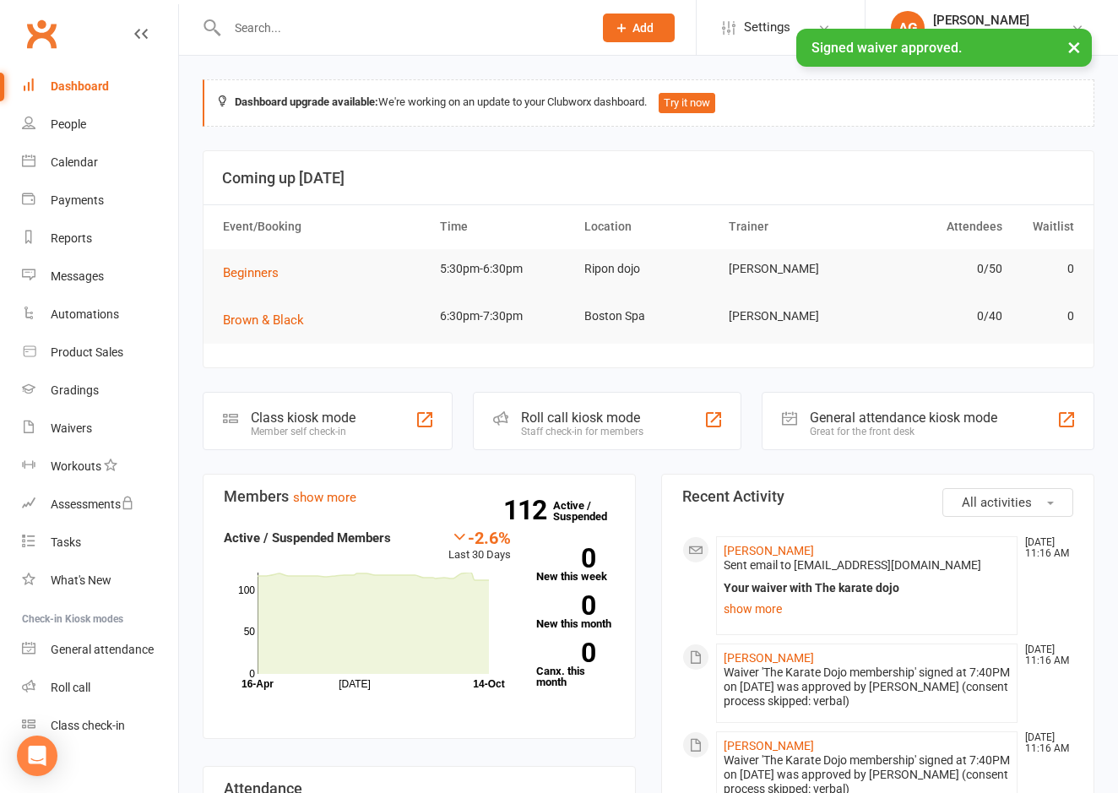
click at [307, 29] on div "× Signed waiver approved." at bounding box center [548, 29] width 1096 height 0
click at [313, 26] on input "text" at bounding box center [401, 28] width 359 height 24
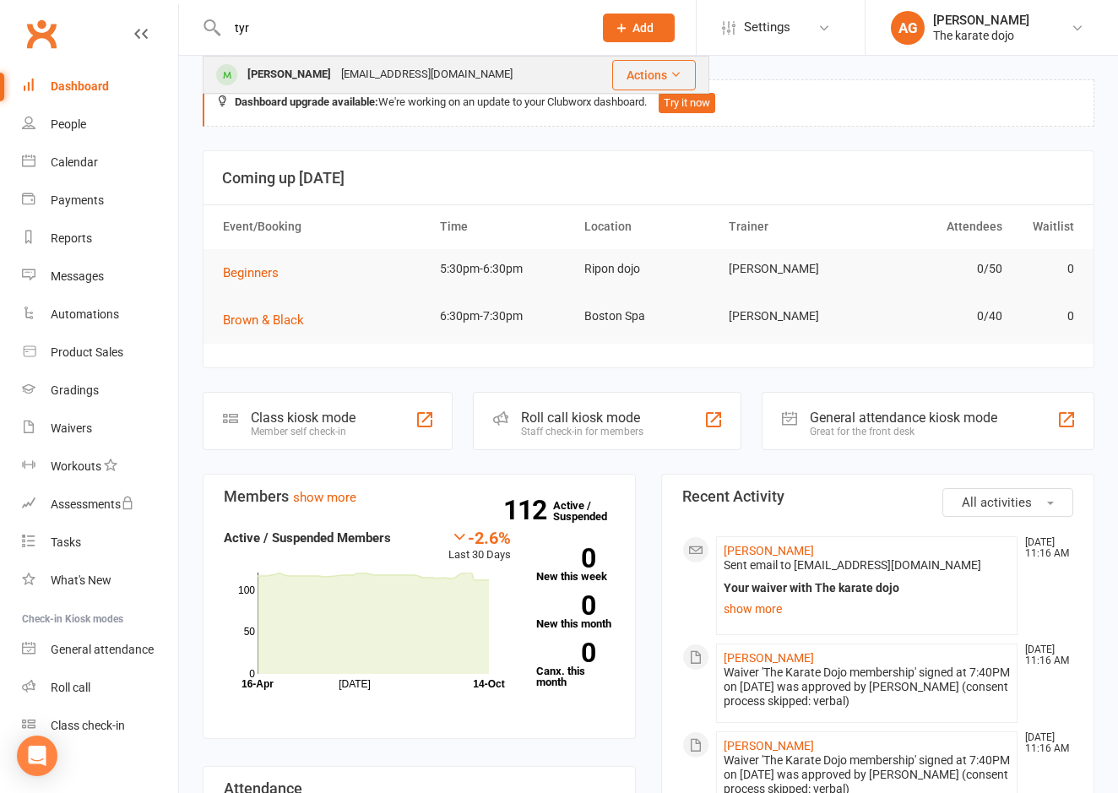
type input "tyr"
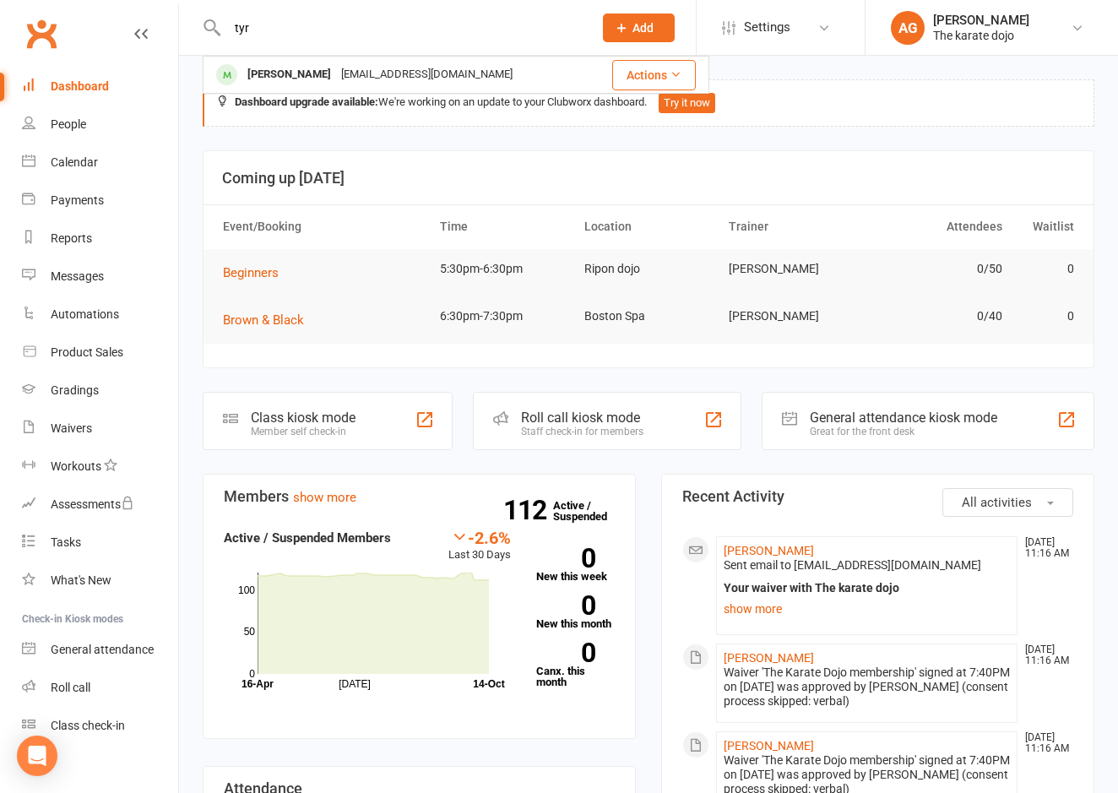
drag, startPoint x: 371, startPoint y: 79, endPoint x: 392, endPoint y: 97, distance: 28.1
click at [372, 79] on div "Abiayi778@gmail.com" at bounding box center [427, 75] width 182 height 24
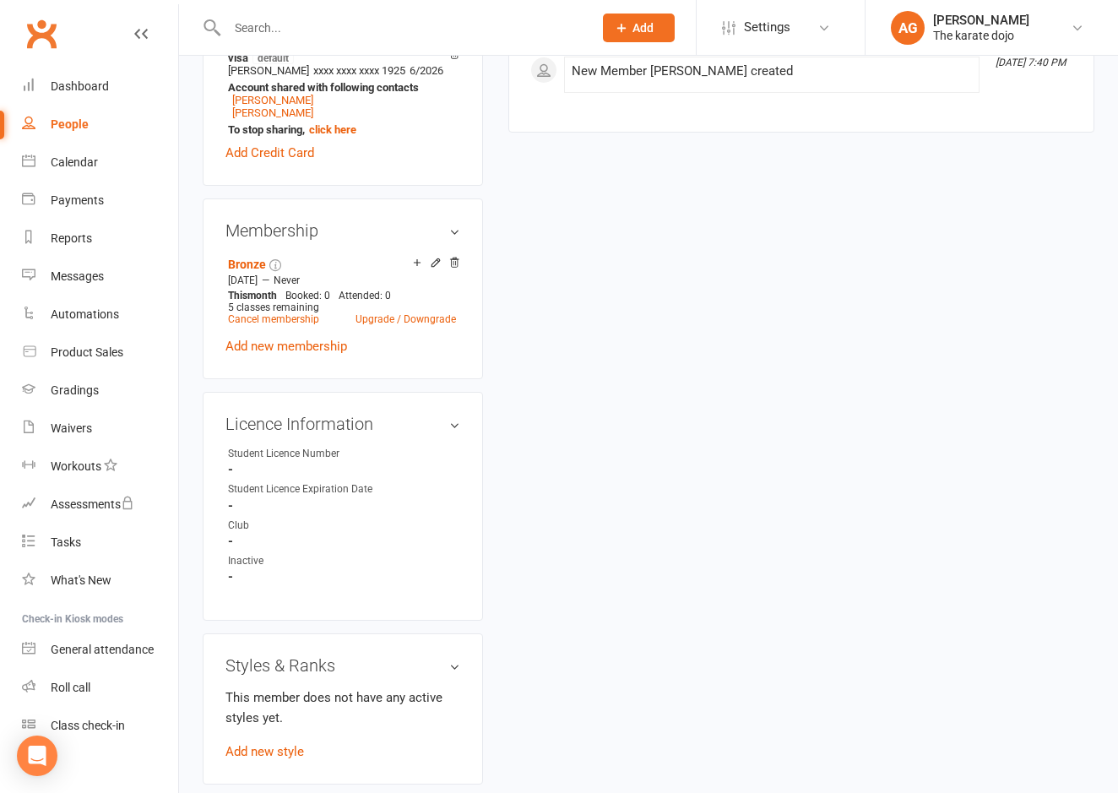
scroll to position [585, 0]
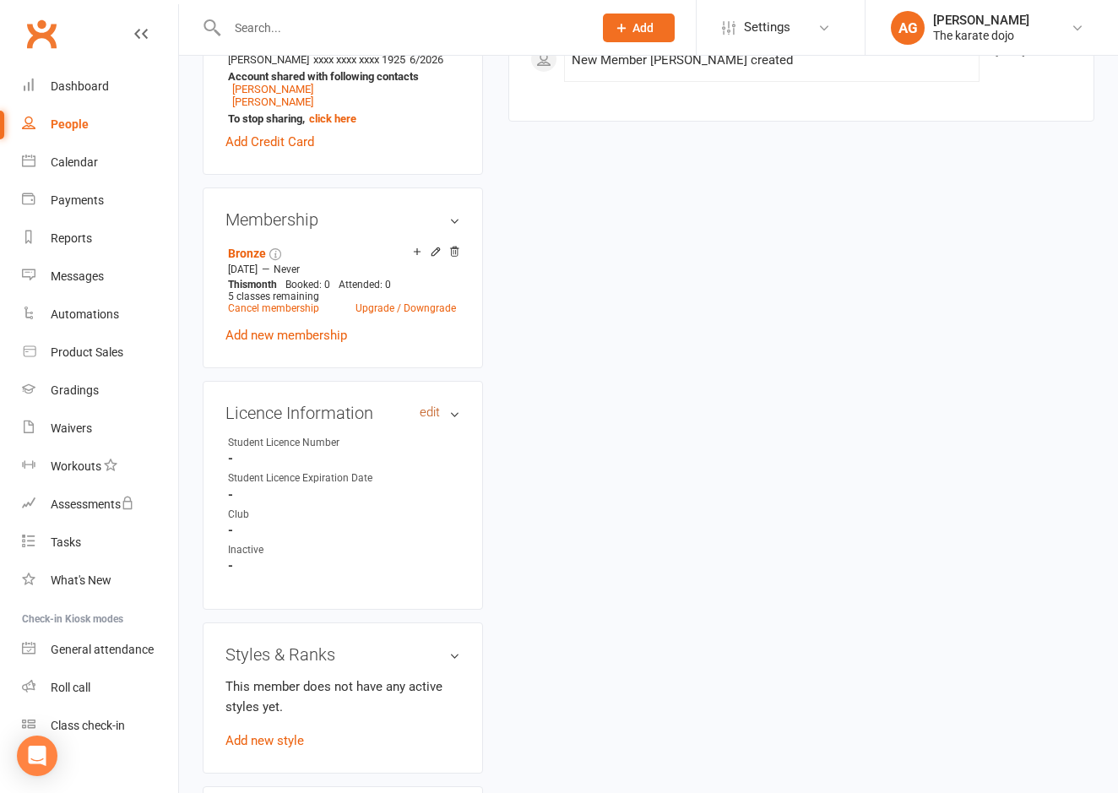
click at [436, 420] on link "edit" at bounding box center [430, 412] width 20 height 14
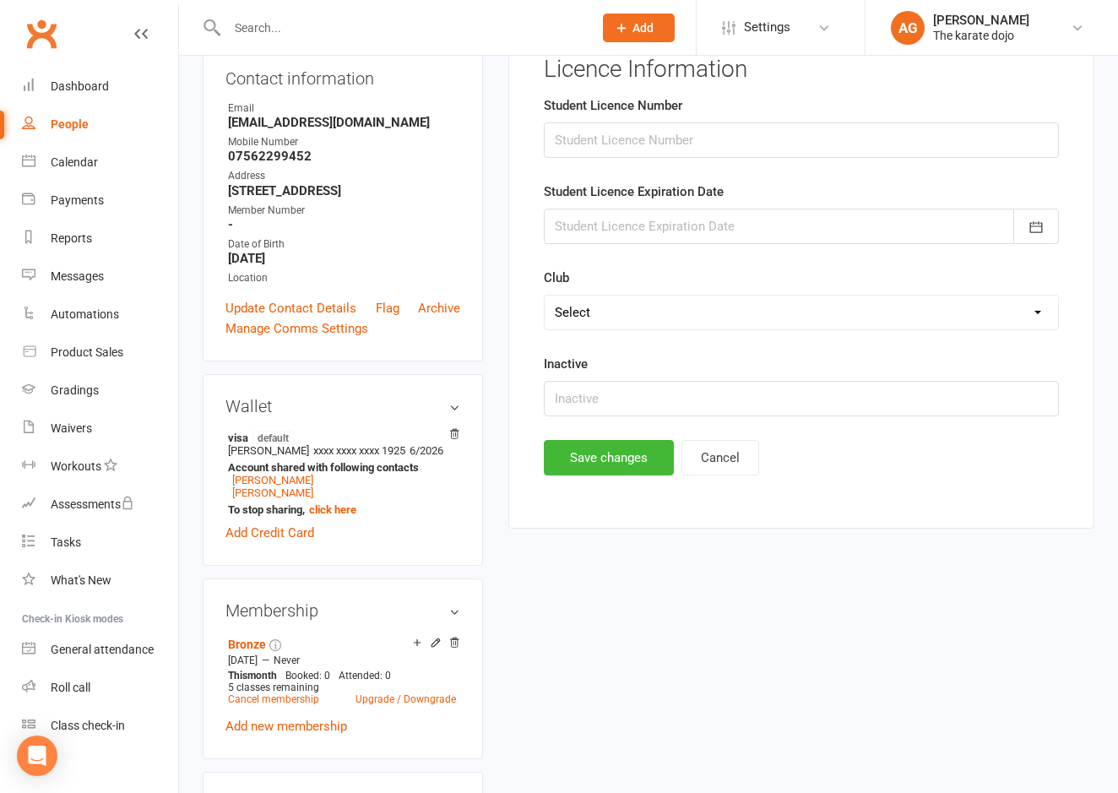
scroll to position [129, 0]
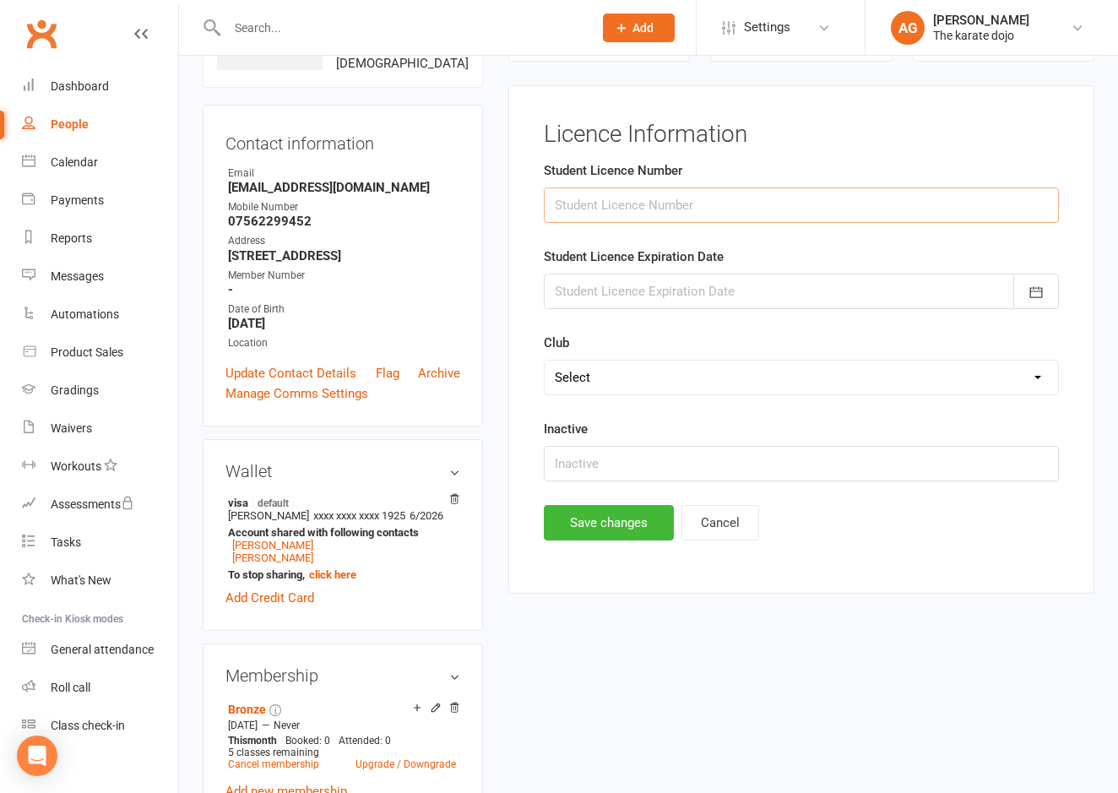
click at [617, 208] on input "string" at bounding box center [801, 205] width 515 height 35
type input "828"
click at [607, 294] on div at bounding box center [801, 291] width 515 height 35
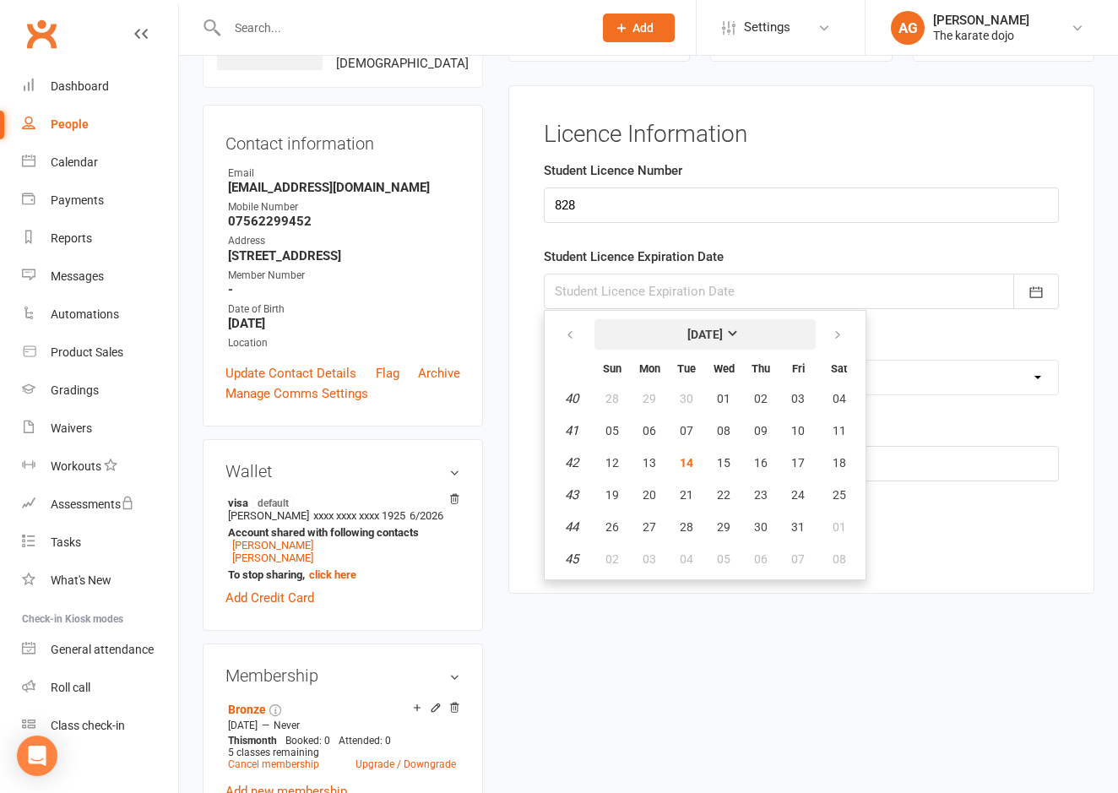
click at [723, 341] on strong "October 2025" at bounding box center [705, 335] width 35 height 14
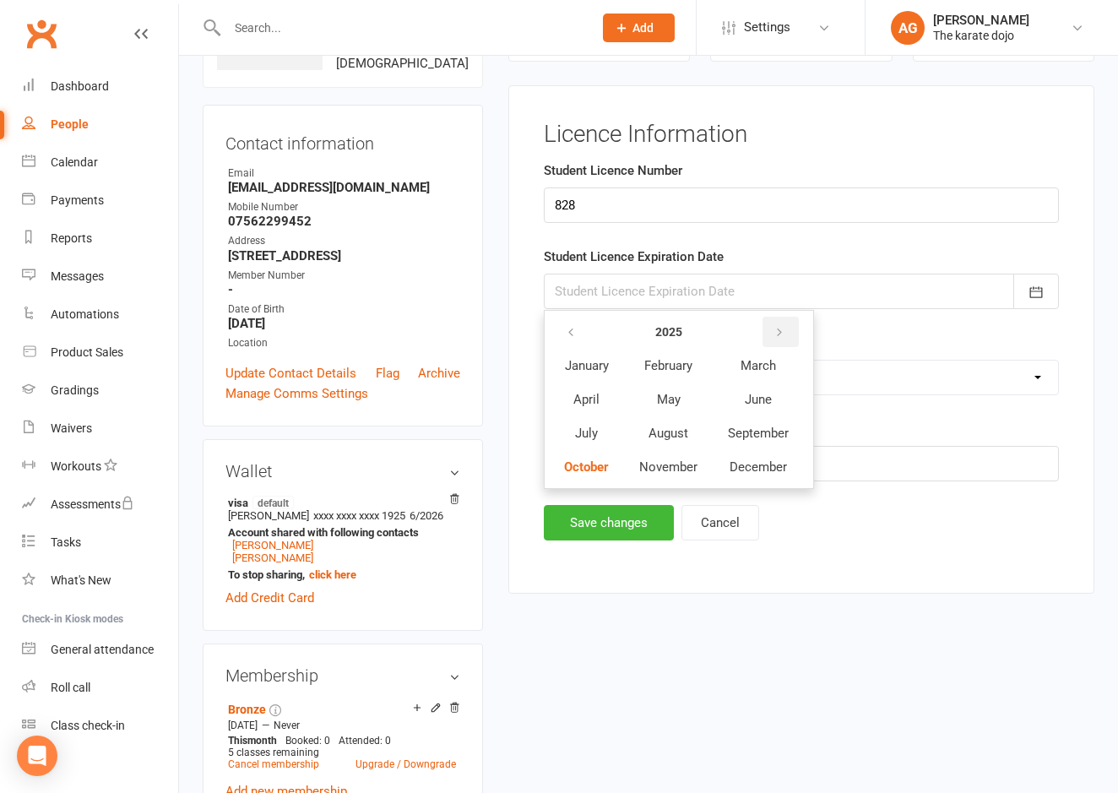
click at [780, 334] on icon "button" at bounding box center [780, 333] width 12 height 14
click at [583, 467] on span "October" at bounding box center [586, 466] width 45 height 15
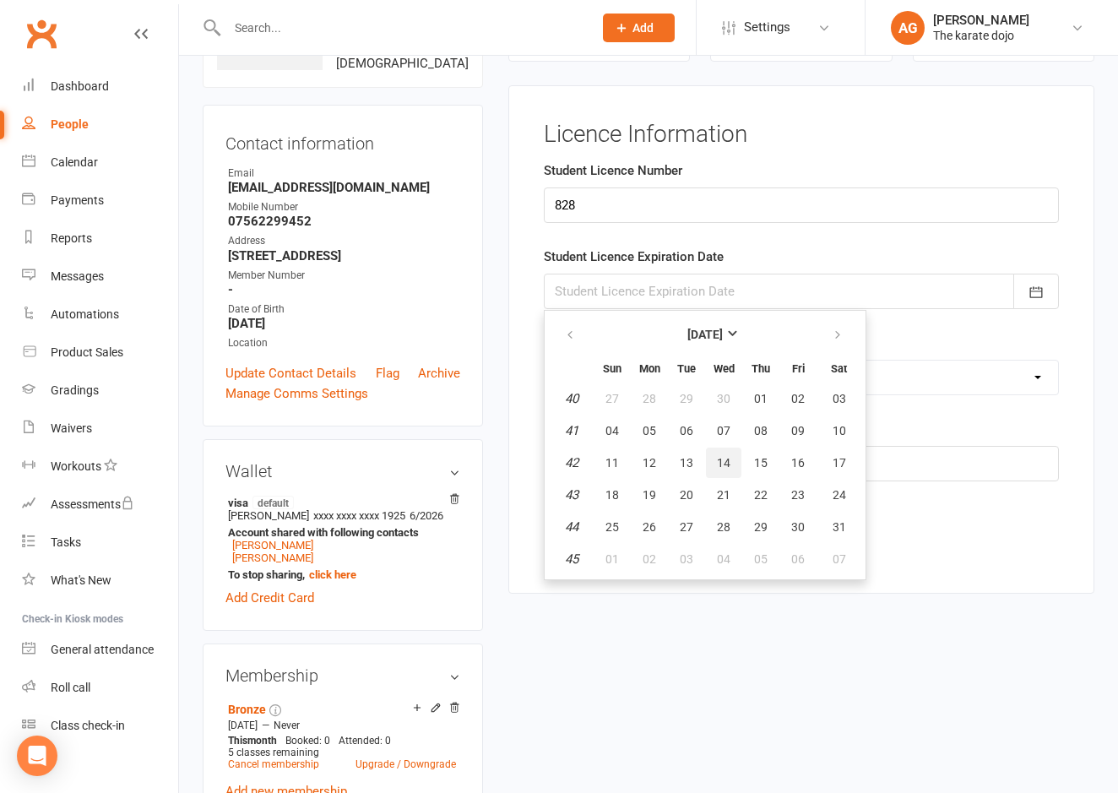
click at [722, 459] on span "14" at bounding box center [724, 463] width 14 height 14
type input "14 Oct 2026"
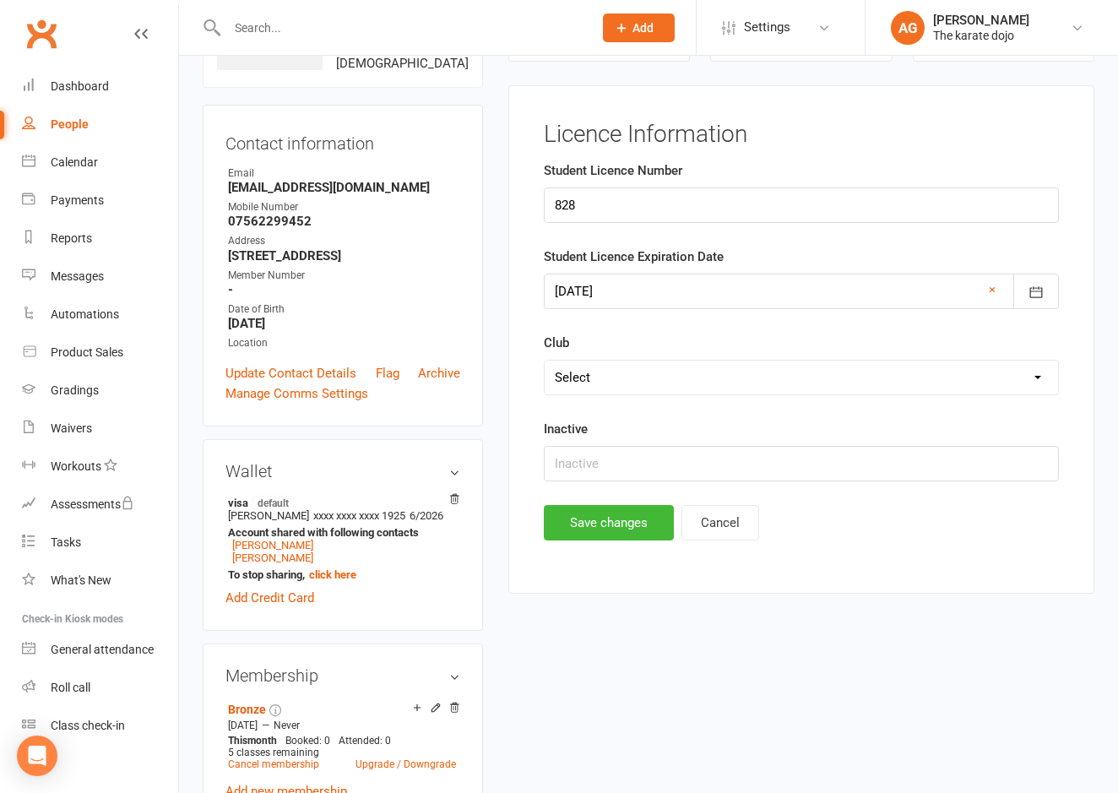
select select "Ripon (HQ Dojo)"
click at [629, 527] on button "Save changes" at bounding box center [609, 522] width 130 height 35
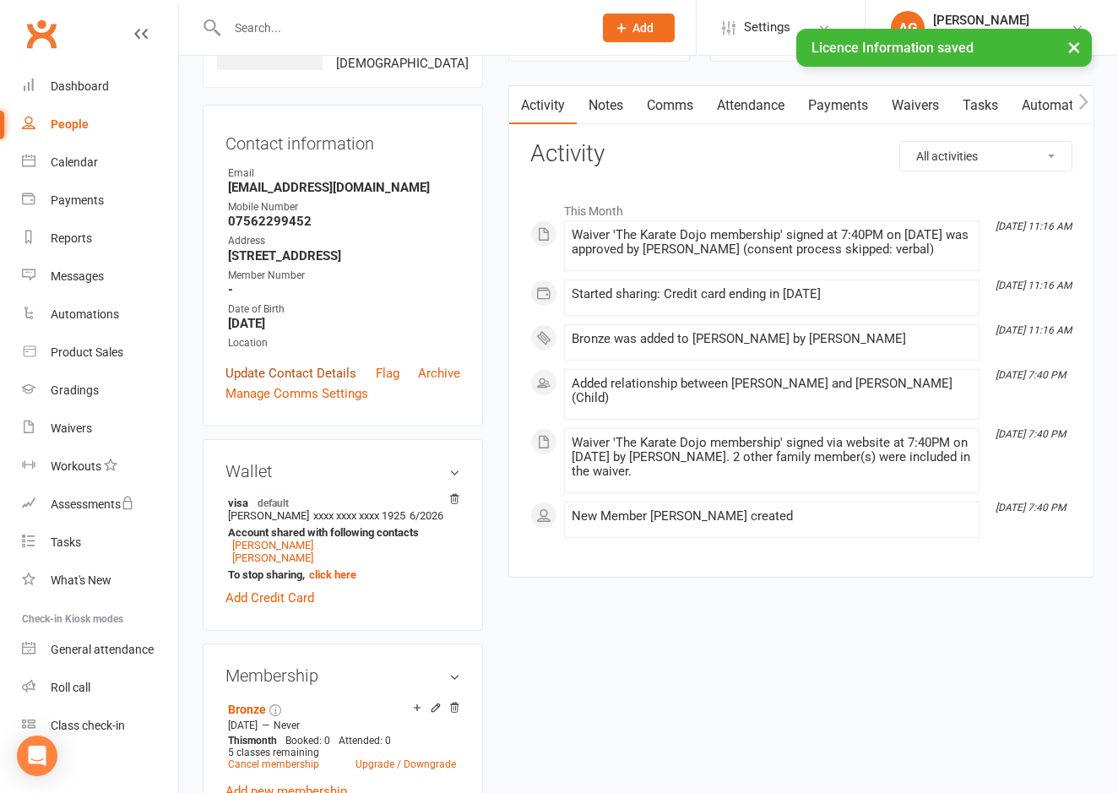
click at [290, 383] on link "Update Contact Details" at bounding box center [291, 373] width 131 height 20
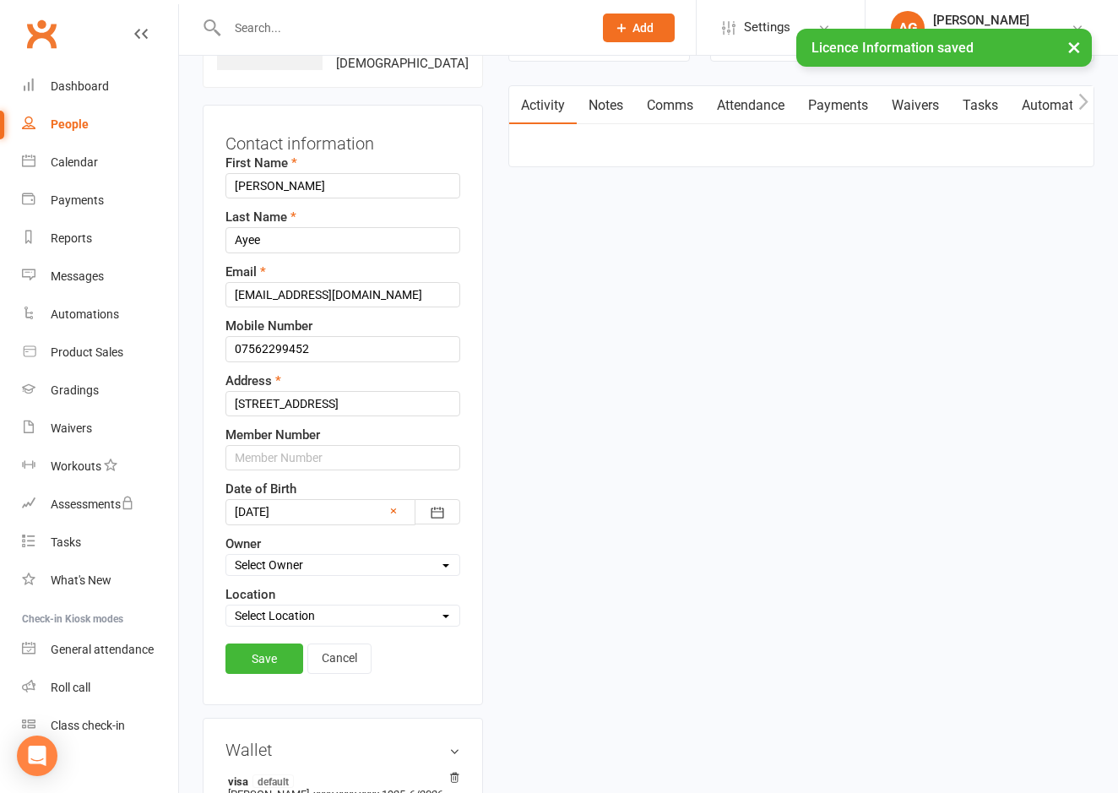
scroll to position [79, 0]
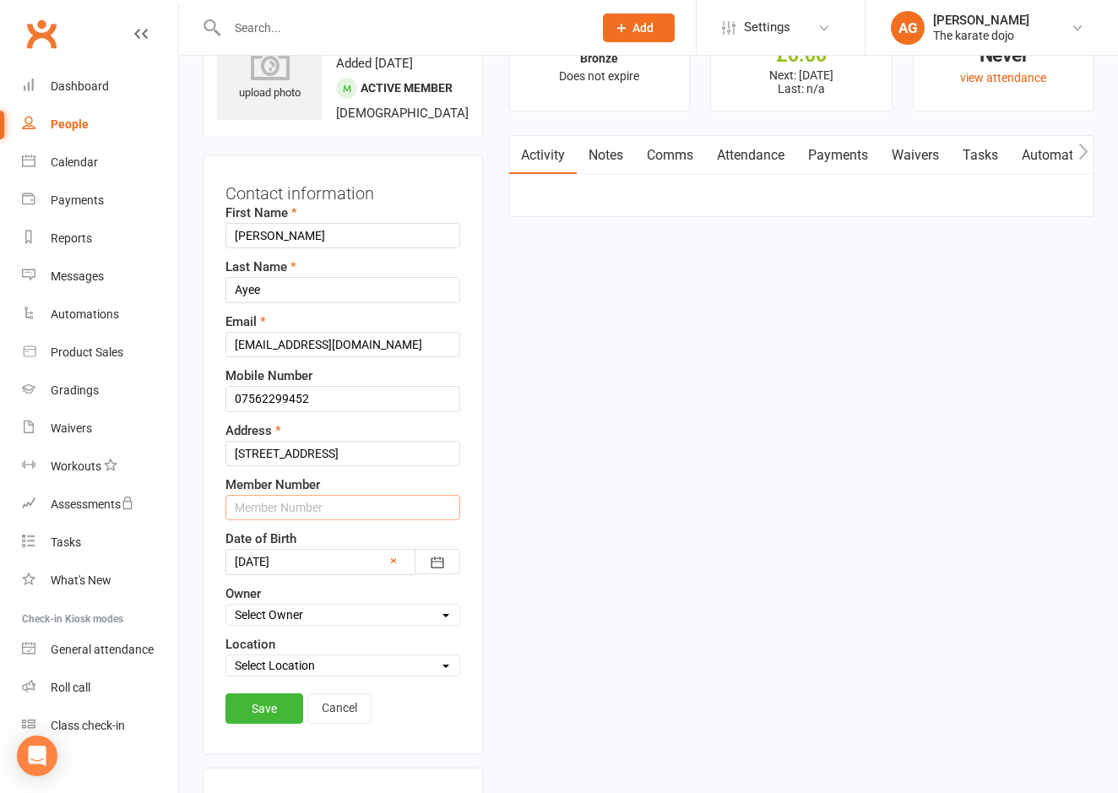
click at [274, 520] on input "text" at bounding box center [343, 507] width 235 height 25
type input "5"
click at [264, 724] on link "Save" at bounding box center [265, 708] width 78 height 30
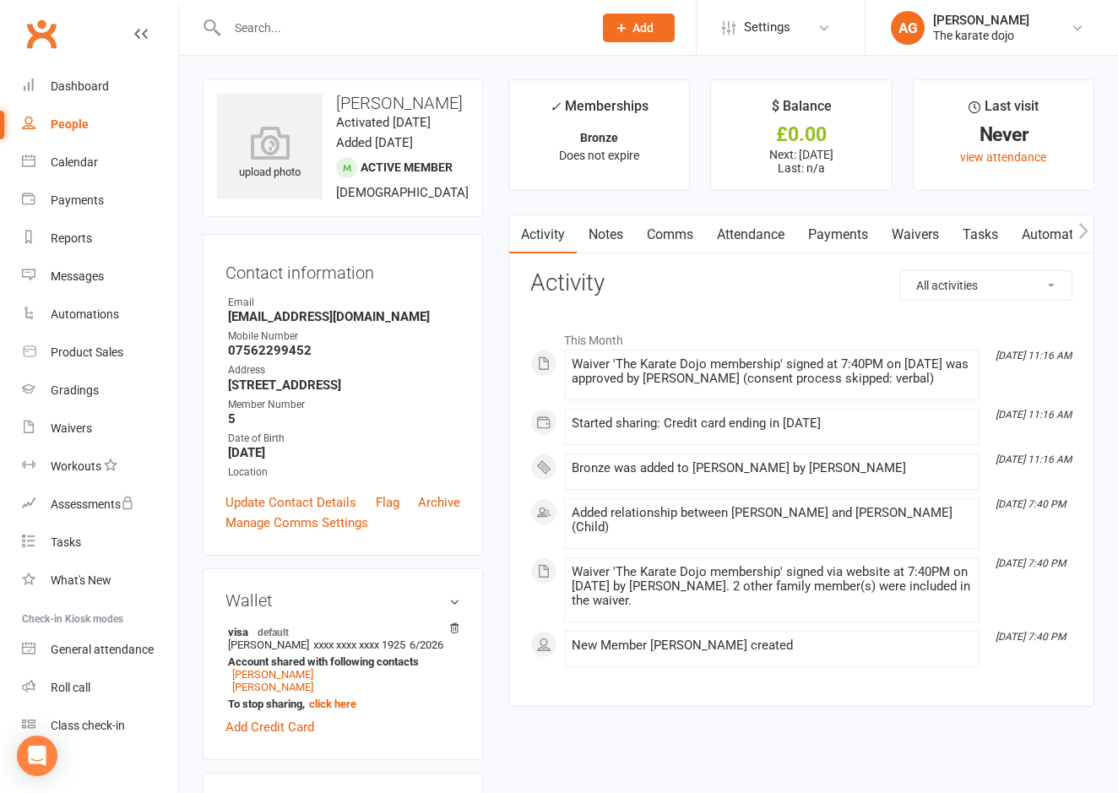
scroll to position [0, 0]
click at [266, 26] on input "text" at bounding box center [401, 28] width 359 height 24
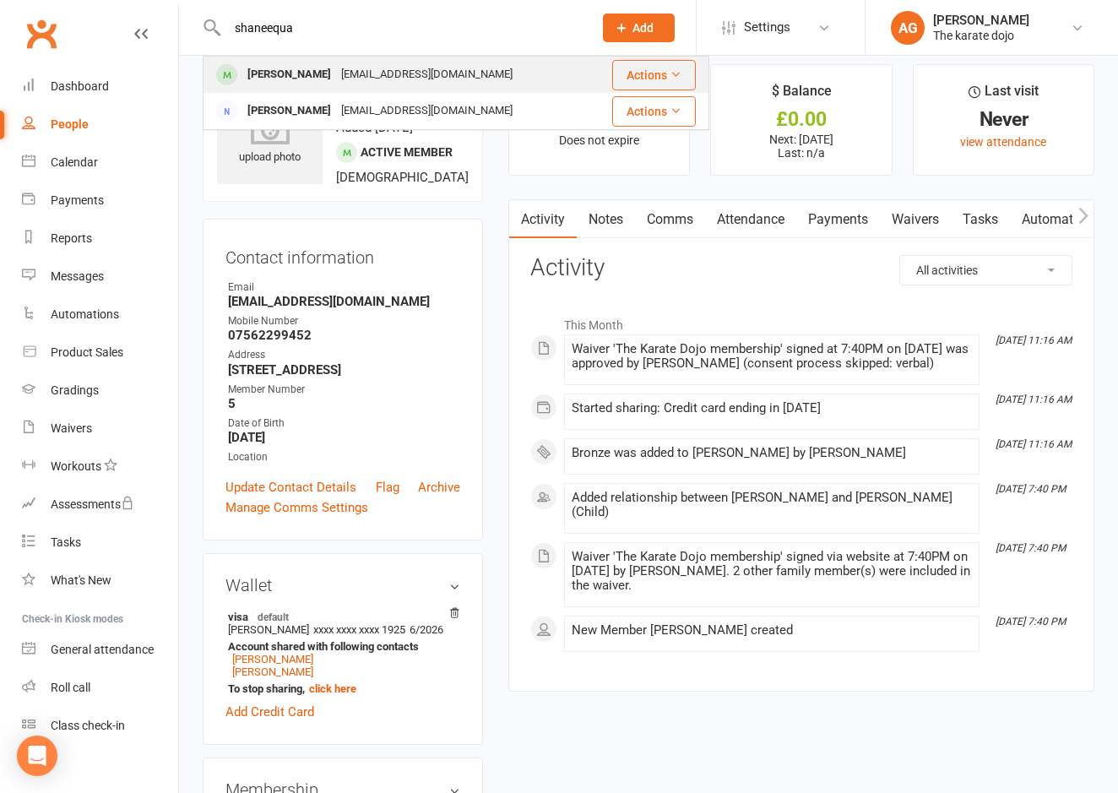
type input "shaneequa"
click at [301, 78] on div "[PERSON_NAME]" at bounding box center [289, 75] width 94 height 24
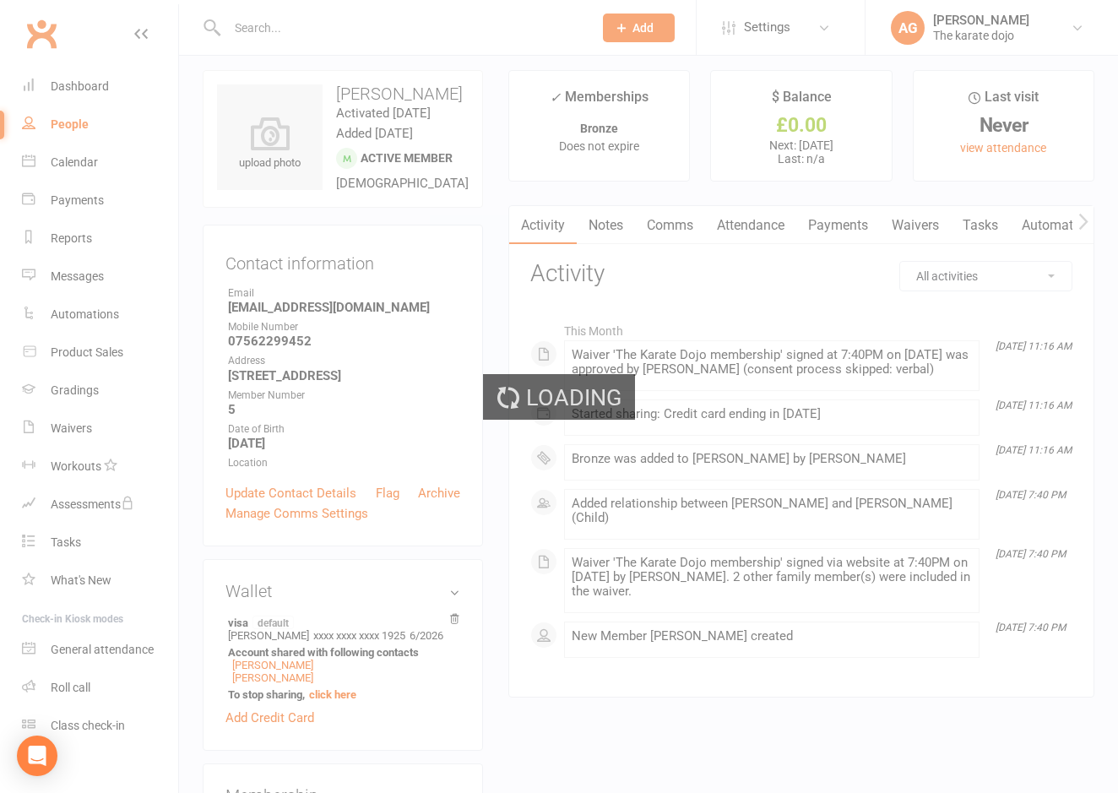
scroll to position [9, 0]
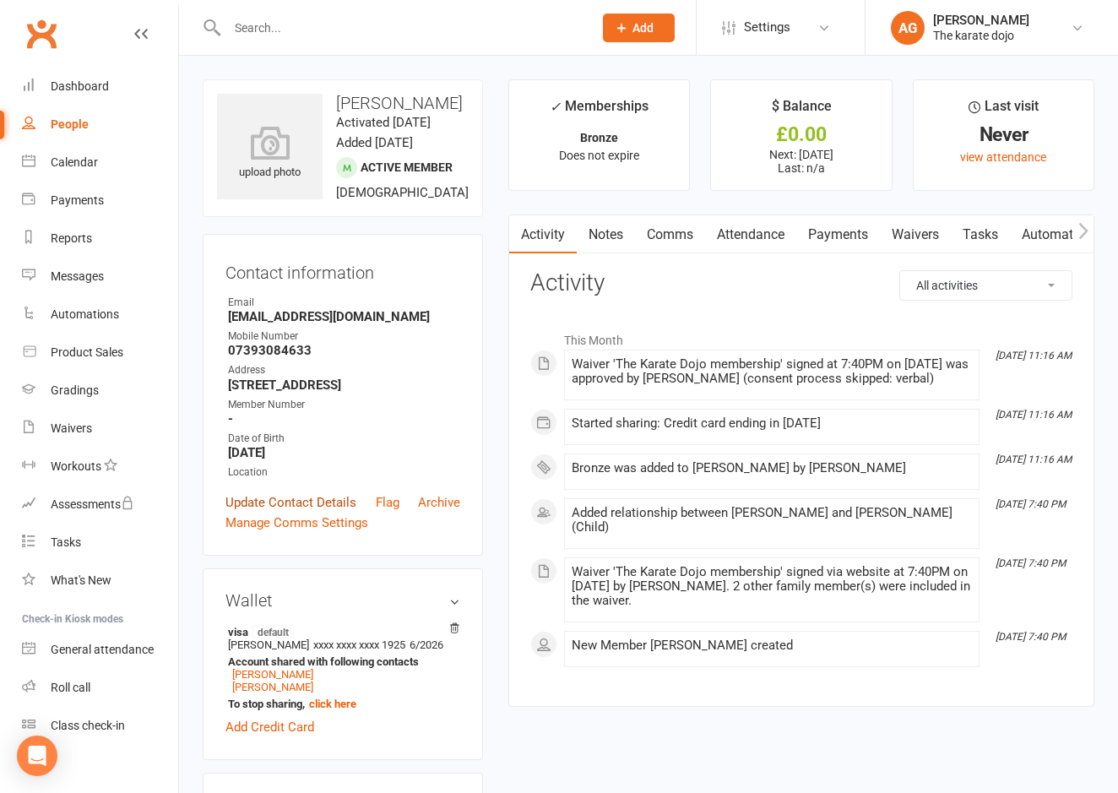
click at [303, 513] on link "Update Contact Details" at bounding box center [291, 502] width 131 height 20
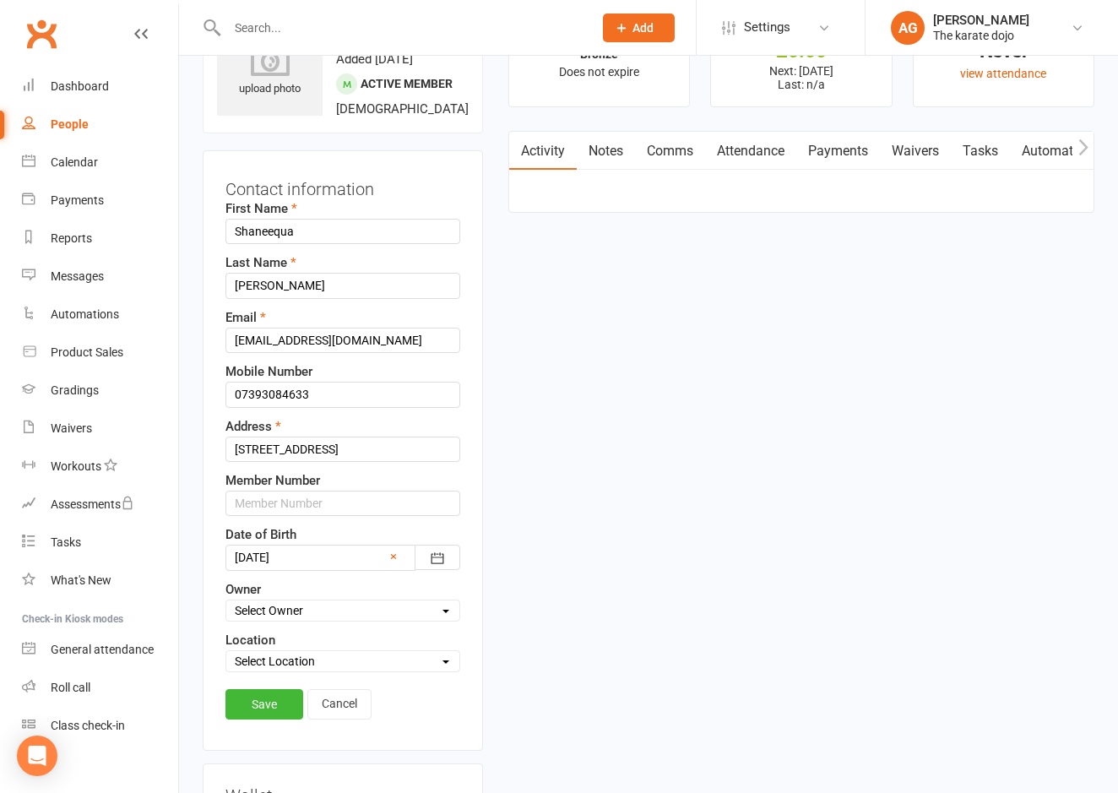
scroll to position [84, 0]
click at [335, 516] on input "text" at bounding box center [343, 503] width 235 height 25
type input "9"
click at [272, 720] on link "Save" at bounding box center [265, 704] width 78 height 30
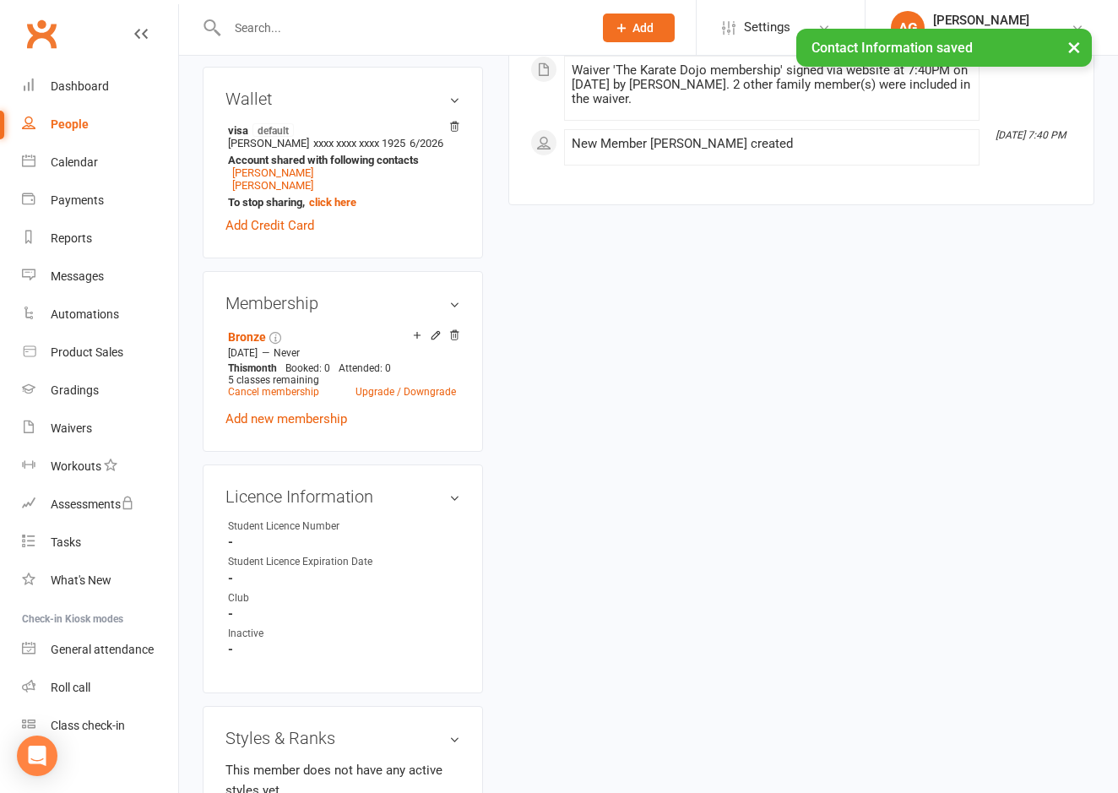
scroll to position [514, 0]
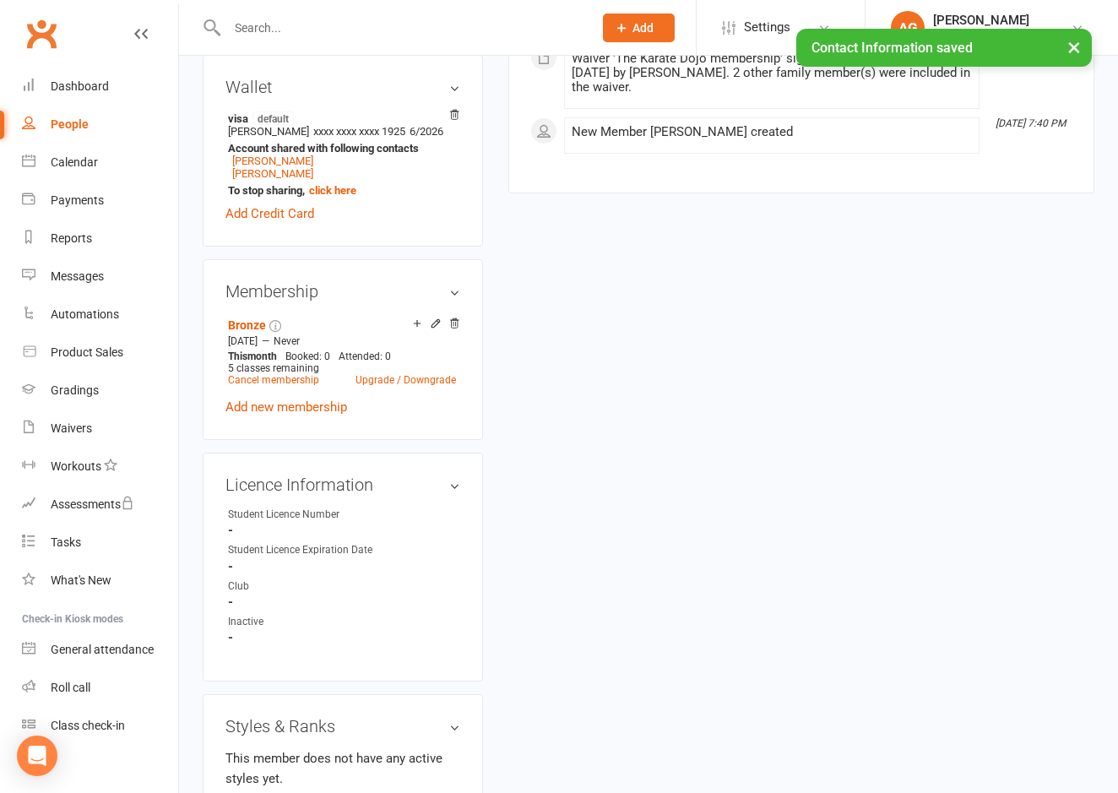
drag, startPoint x: 424, startPoint y: 541, endPoint x: 427, endPoint y: 556, distance: 15.4
click at [0, 0] on link "edit" at bounding box center [0, 0] width 0 height 0
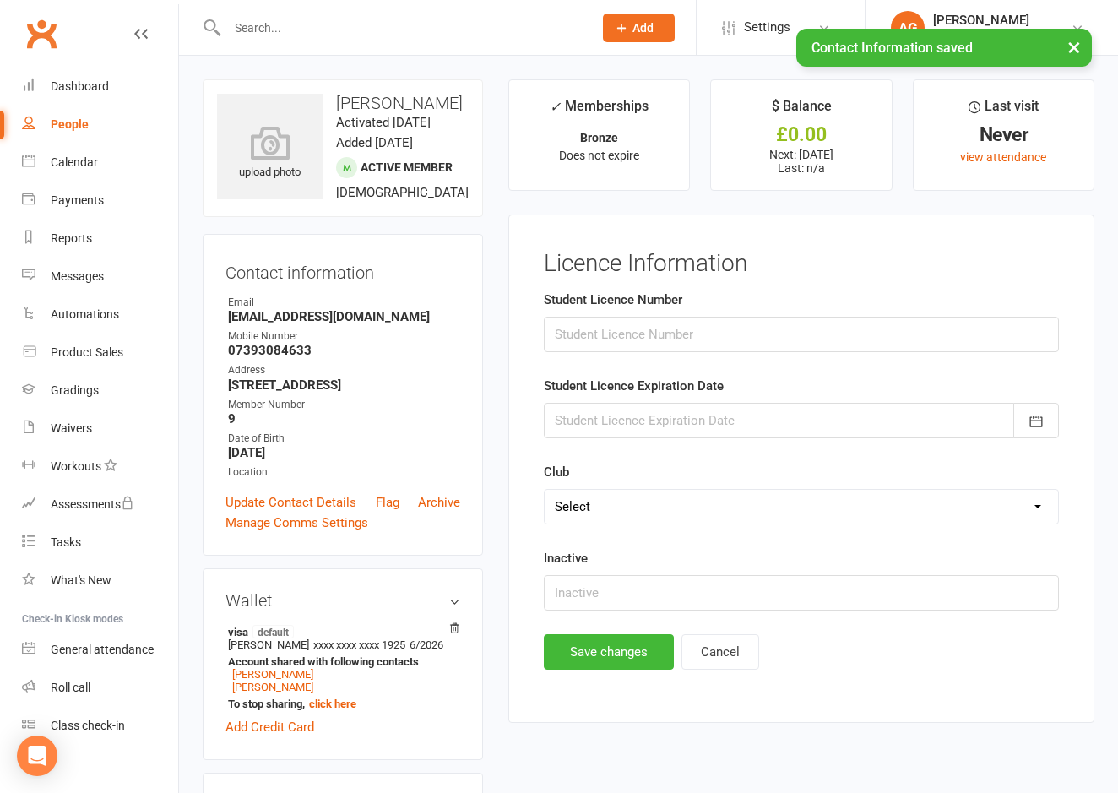
scroll to position [0, 0]
drag, startPoint x: 565, startPoint y: 327, endPoint x: 579, endPoint y: 336, distance: 17.1
click at [565, 327] on input "string" at bounding box center [801, 334] width 515 height 35
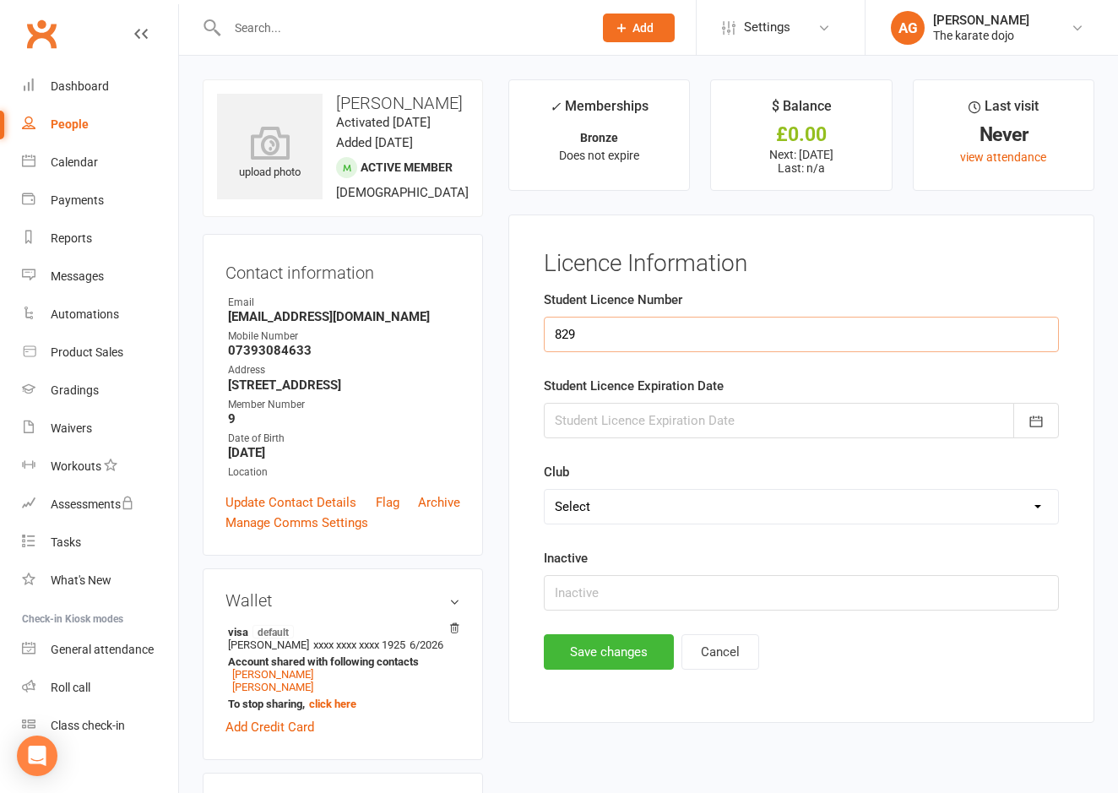
type input "829"
click at [592, 423] on div at bounding box center [801, 420] width 515 height 35
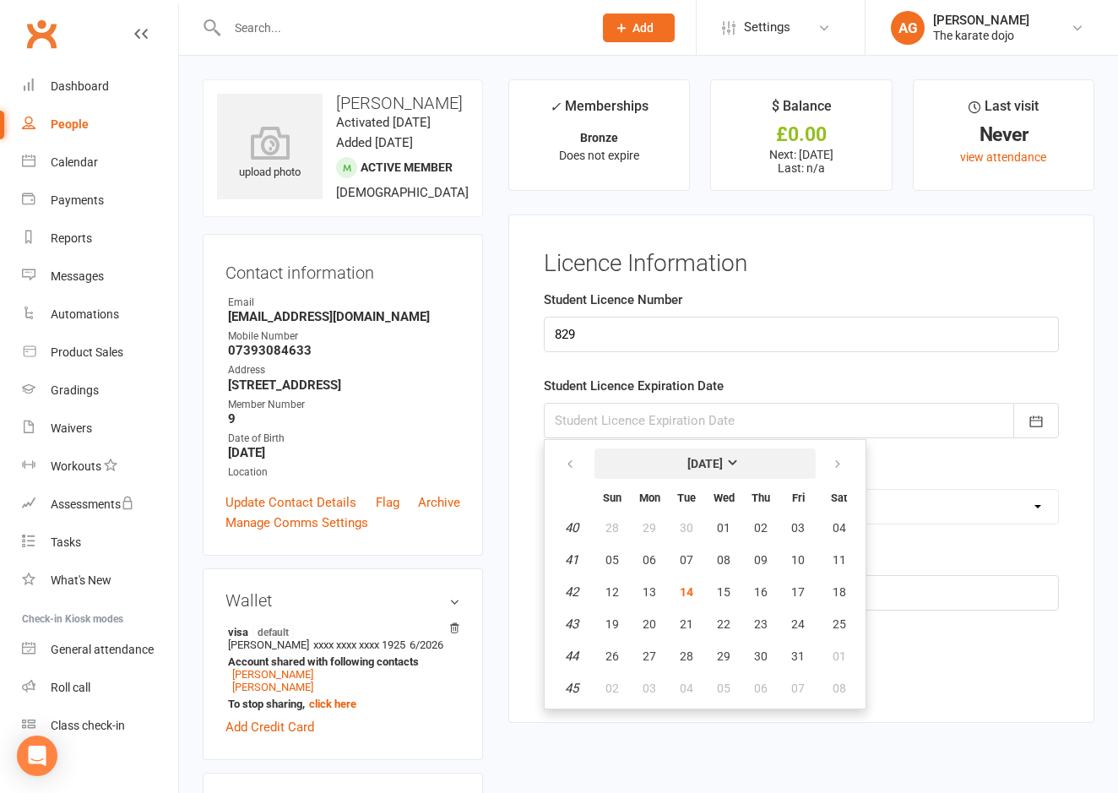
click at [723, 465] on strong "October 2025" at bounding box center [705, 464] width 35 height 14
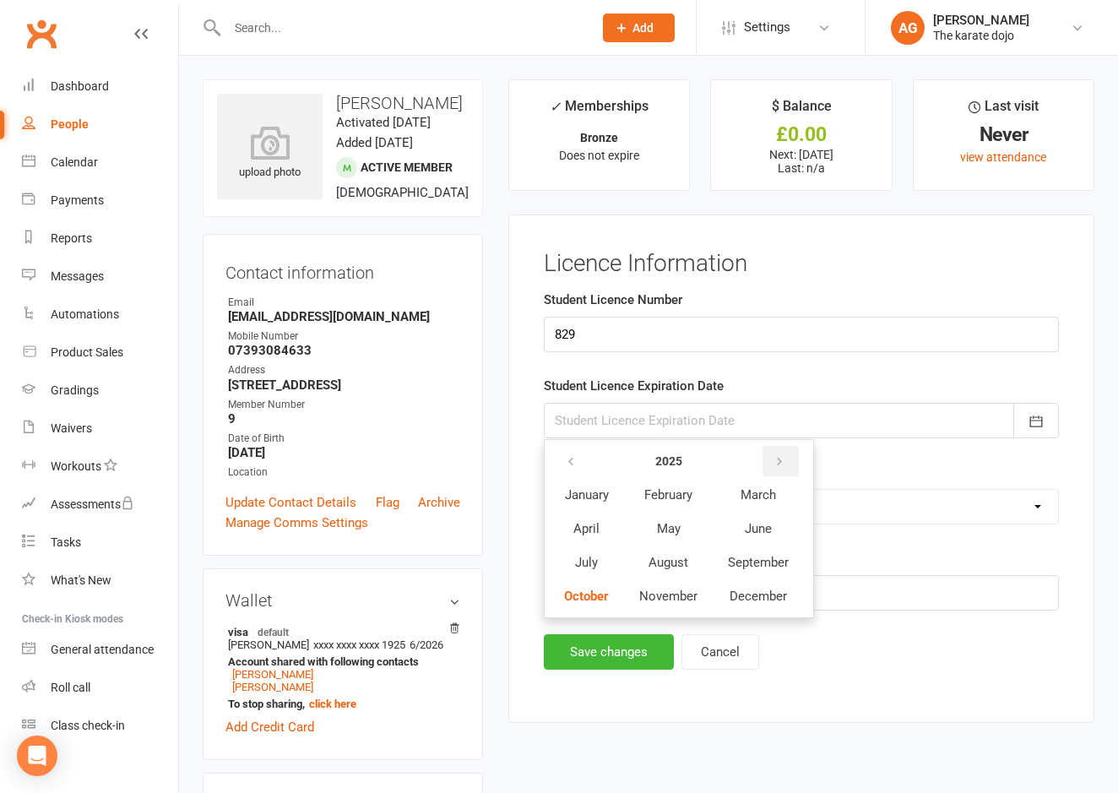
click at [783, 461] on icon "button" at bounding box center [780, 462] width 12 height 14
click at [601, 600] on span "October" at bounding box center [586, 596] width 45 height 15
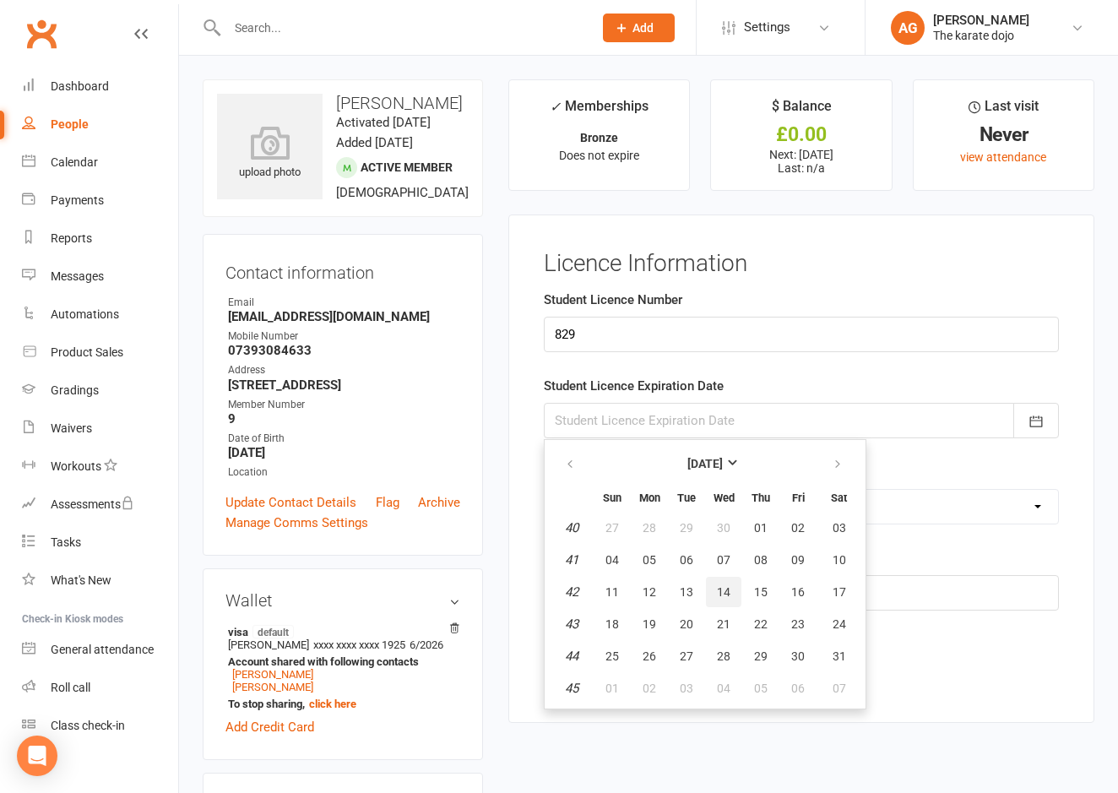
click at [726, 590] on span "14" at bounding box center [724, 592] width 14 height 14
type input "14 Oct 2026"
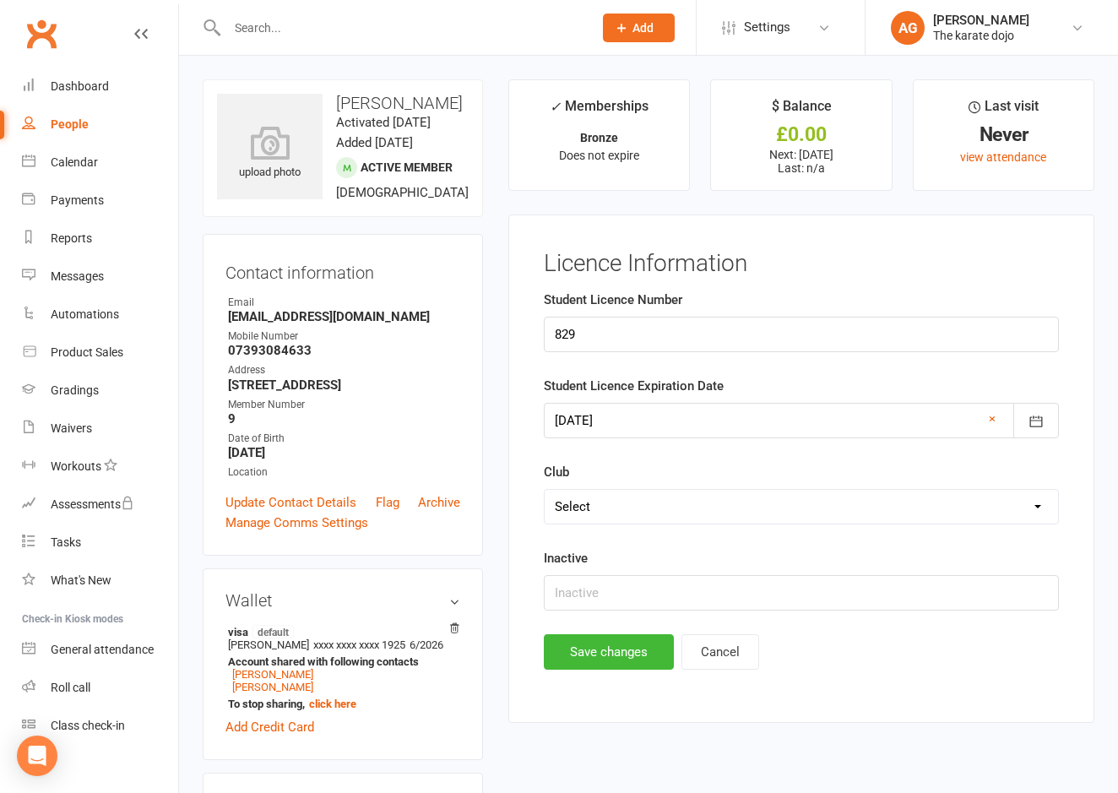
select select "Ripon (HQ Dojo)"
click at [597, 651] on button "Save changes" at bounding box center [609, 651] width 130 height 35
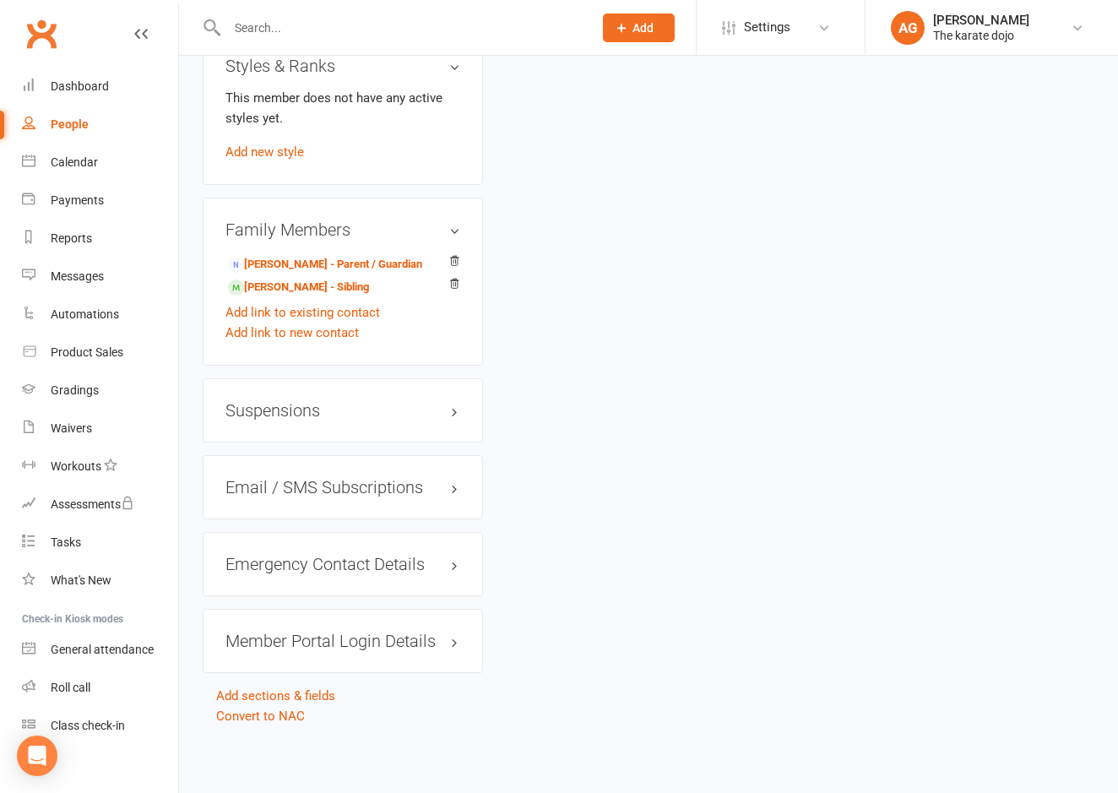
scroll to position [1078, 0]
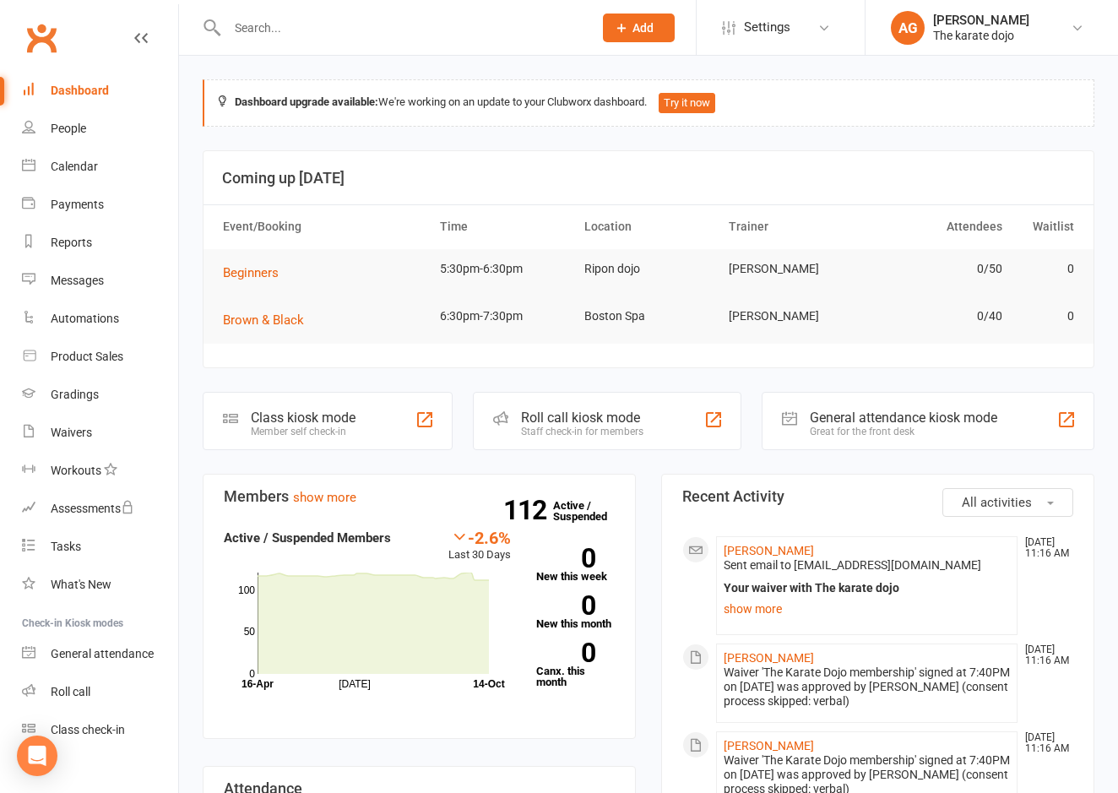
click at [261, 24] on input "text" at bounding box center [401, 28] width 359 height 24
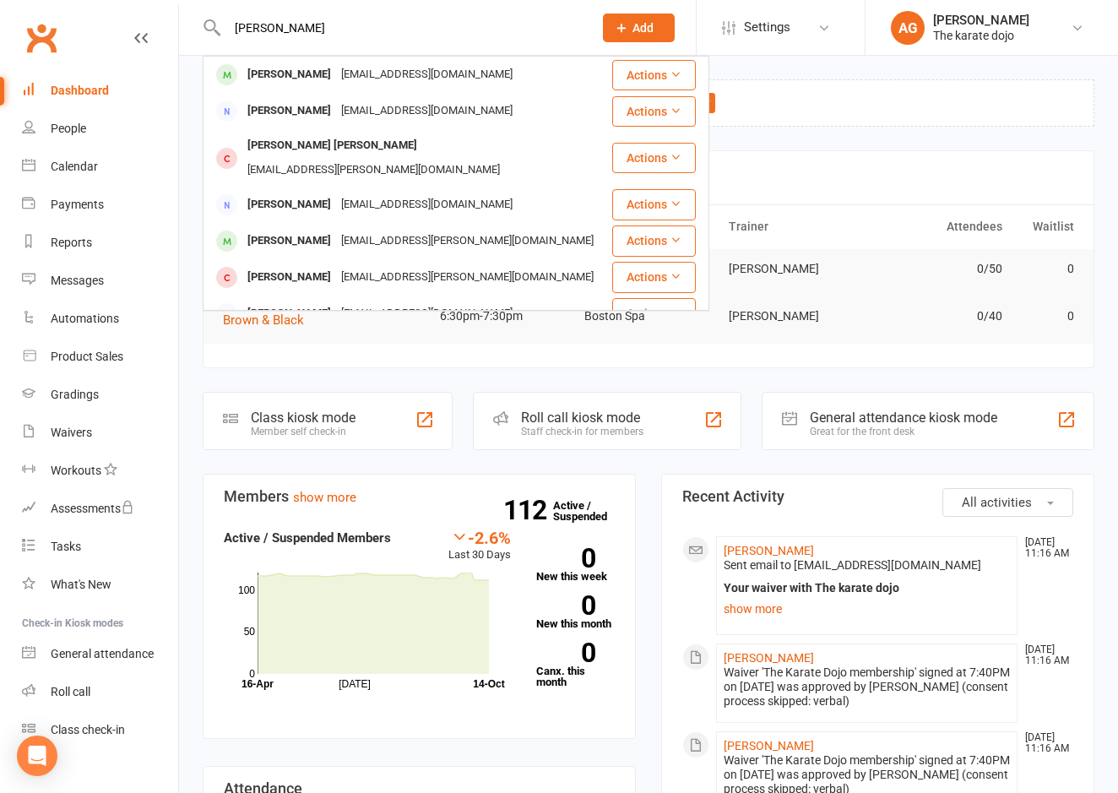
type input "[PERSON_NAME]"
drag, startPoint x: 275, startPoint y: 55, endPoint x: 317, endPoint y: 80, distance: 49.3
click at [316, 80] on div "[PERSON_NAME]" at bounding box center [289, 75] width 94 height 24
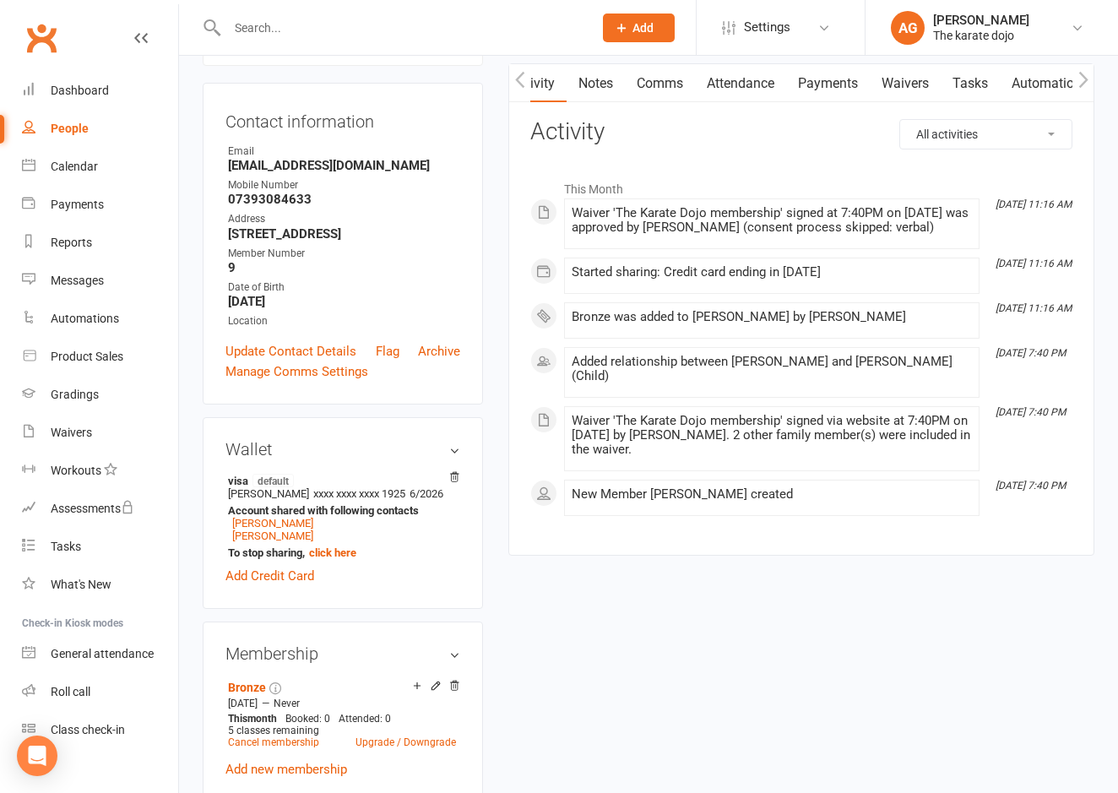
scroll to position [0, 14]
click at [846, 85] on link "Payments" at bounding box center [825, 83] width 84 height 39
